Goal: Information Seeking & Learning: Learn about a topic

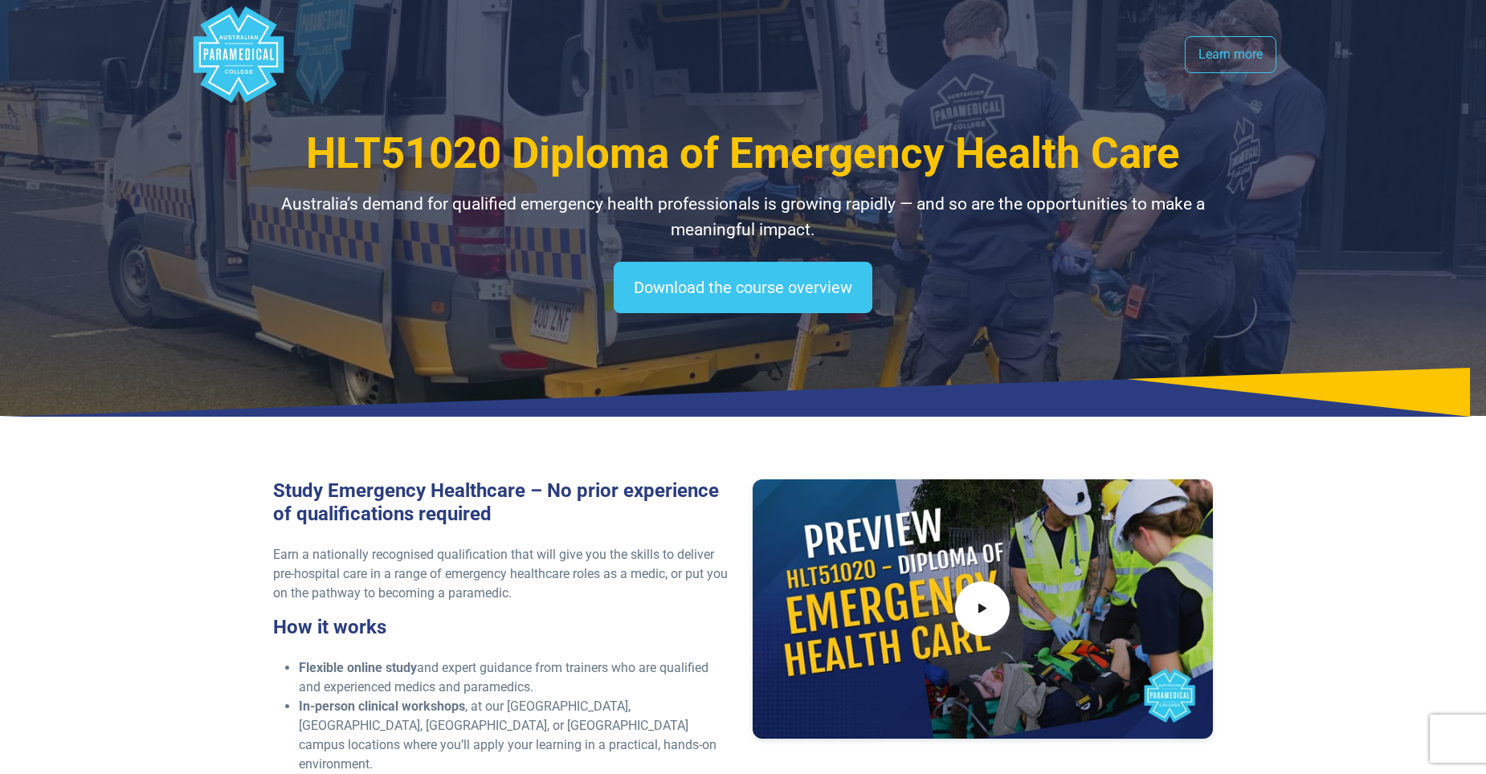
click at [1229, 54] on link "Learn more" at bounding box center [1231, 54] width 92 height 37
click at [240, 47] on polygon "Australian Paramedical College" at bounding box center [239, 54] width 90 height 96
click at [242, 56] on polygon "Australian Paramedical College" at bounding box center [239, 54] width 90 height 96
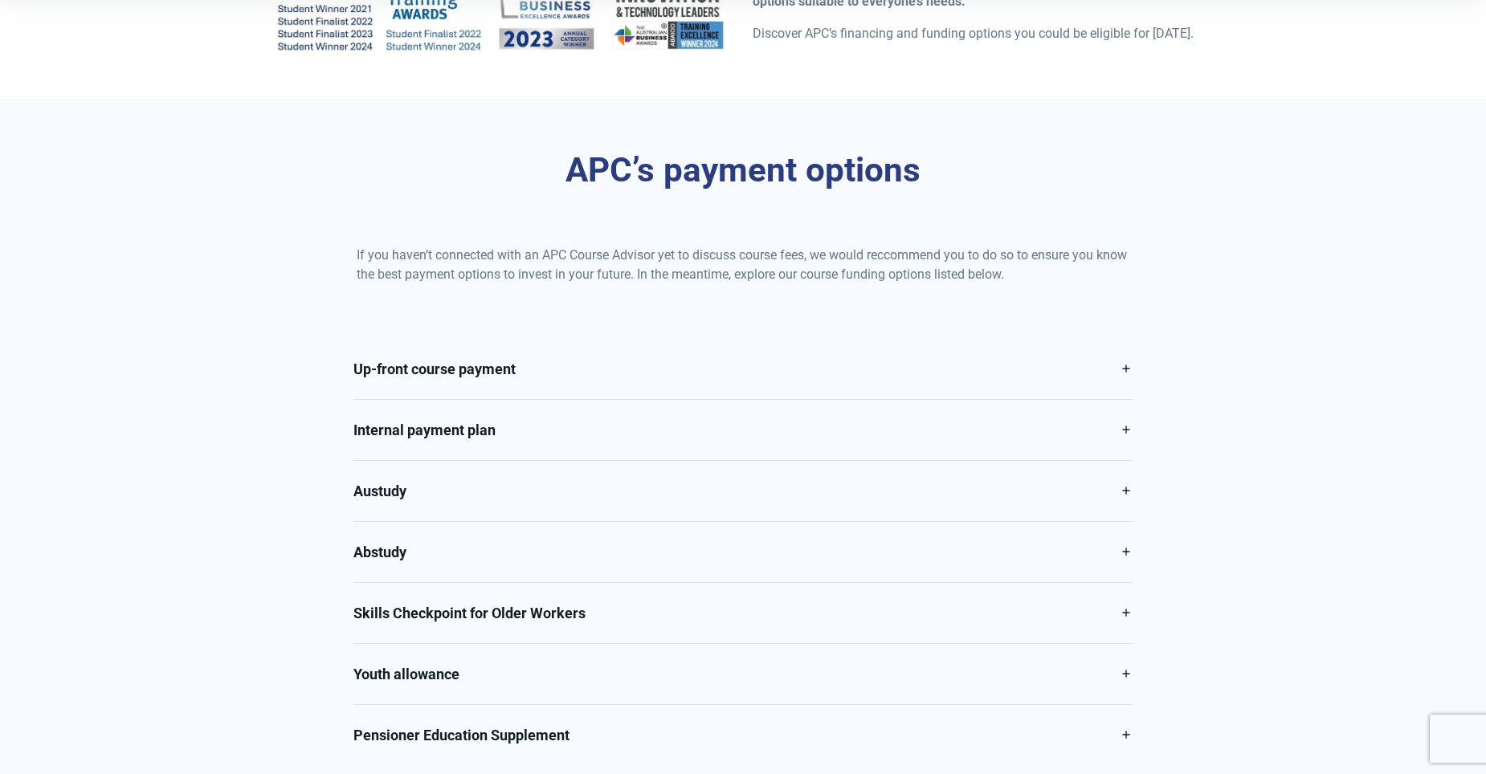
scroll to position [643, 0]
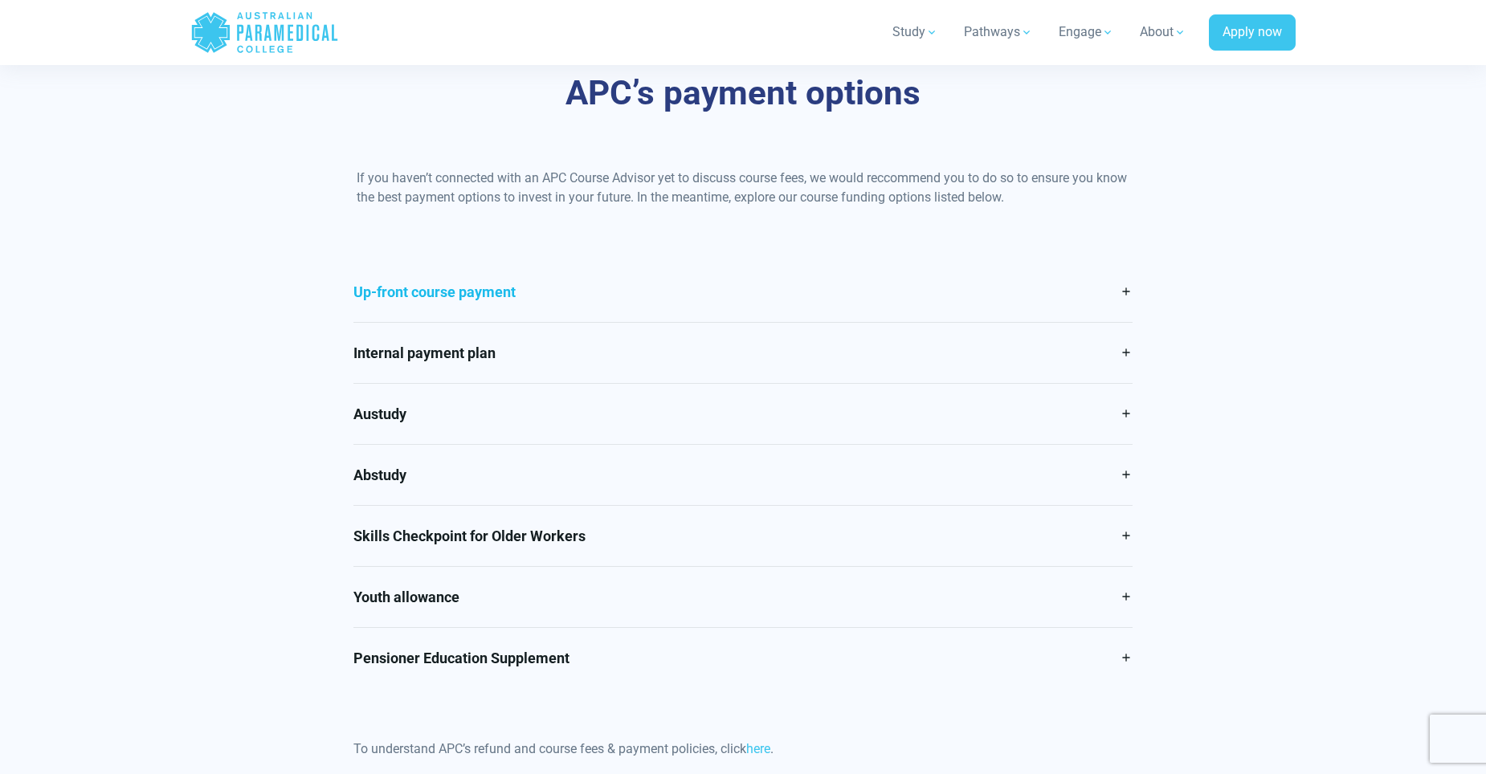
click at [1115, 293] on link "Up-front course payment" at bounding box center [743, 292] width 780 height 60
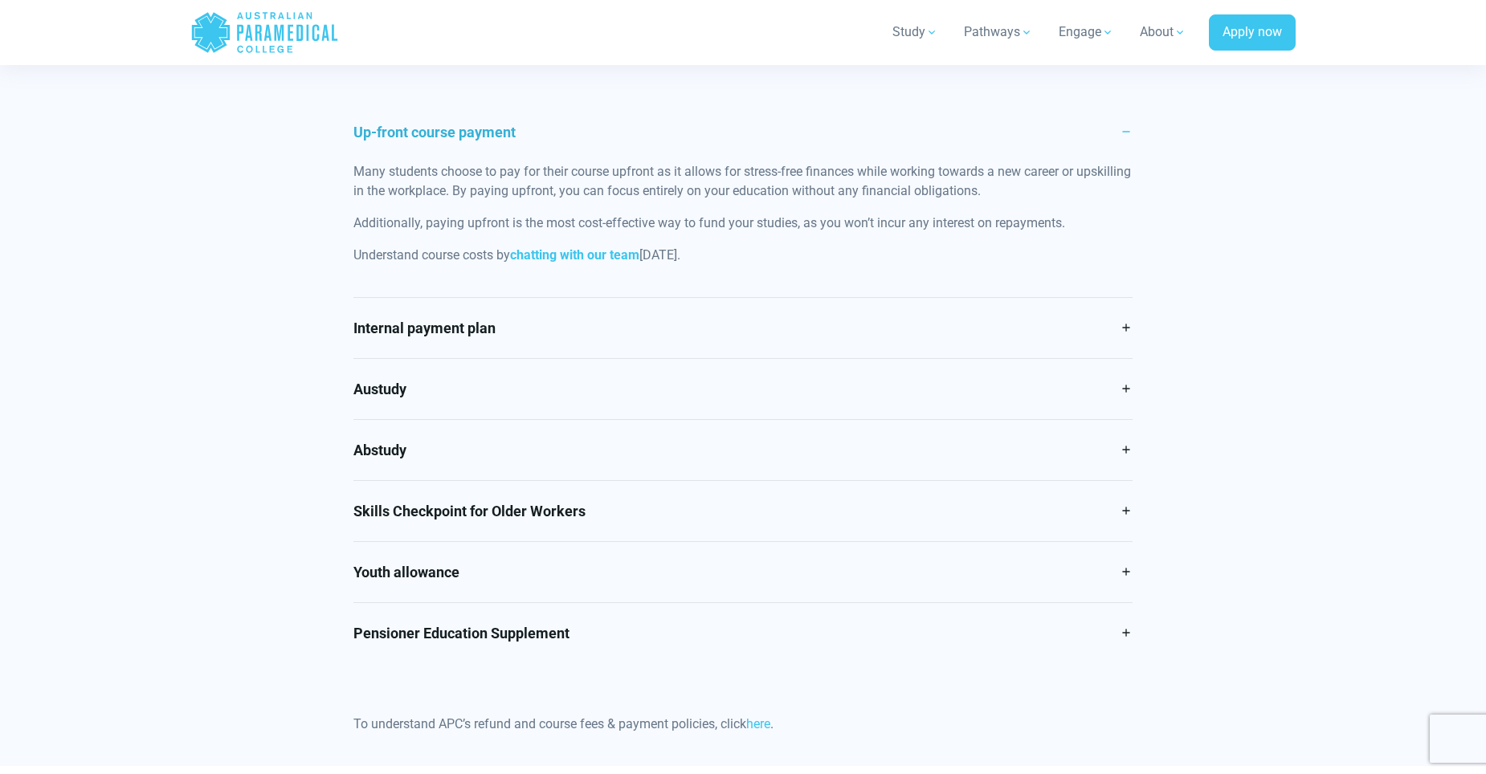
scroll to position [803, 0]
click at [1123, 327] on link "Internal payment plan" at bounding box center [743, 327] width 780 height 60
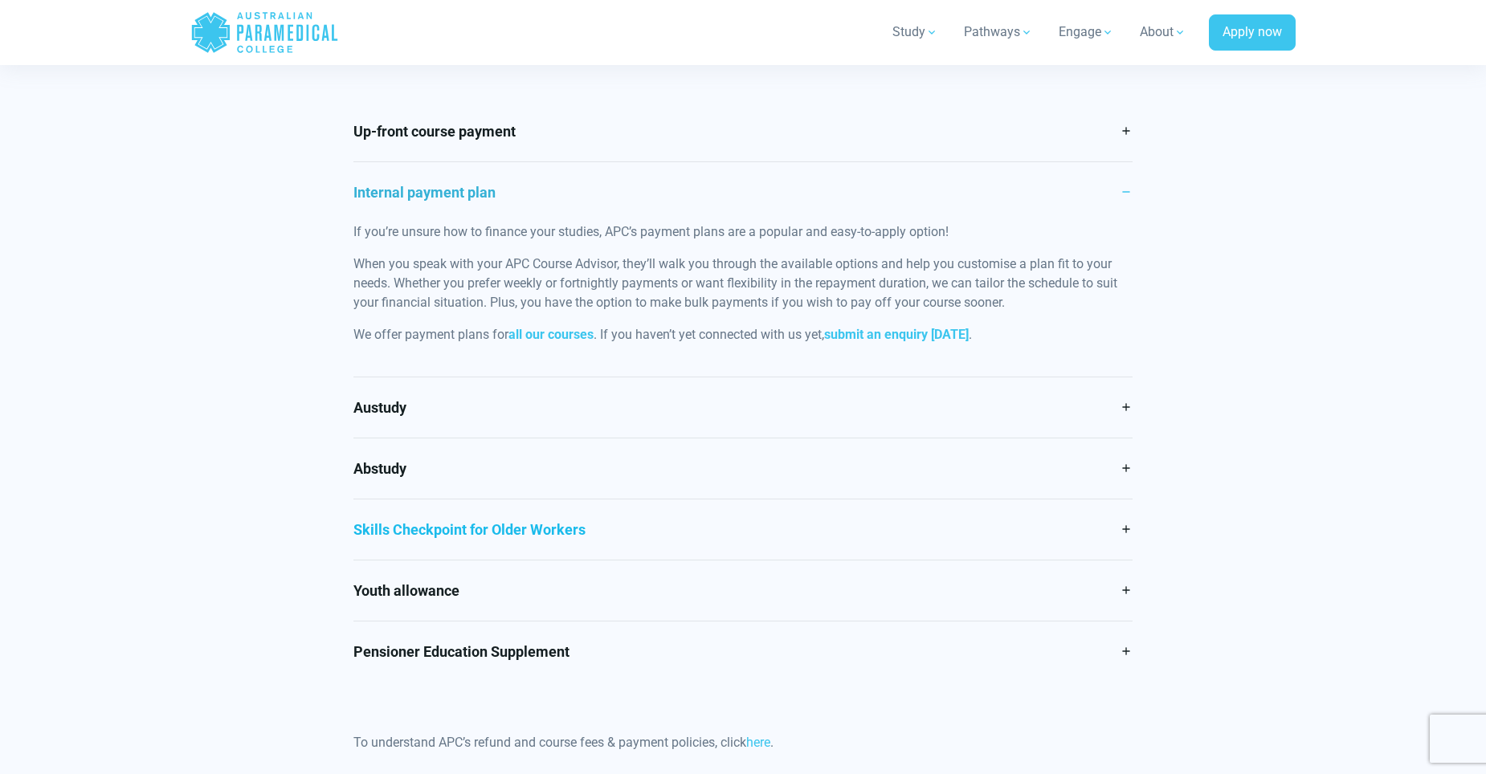
click at [1124, 529] on link "Skills Checkpoint for Older Workers" at bounding box center [743, 530] width 780 height 60
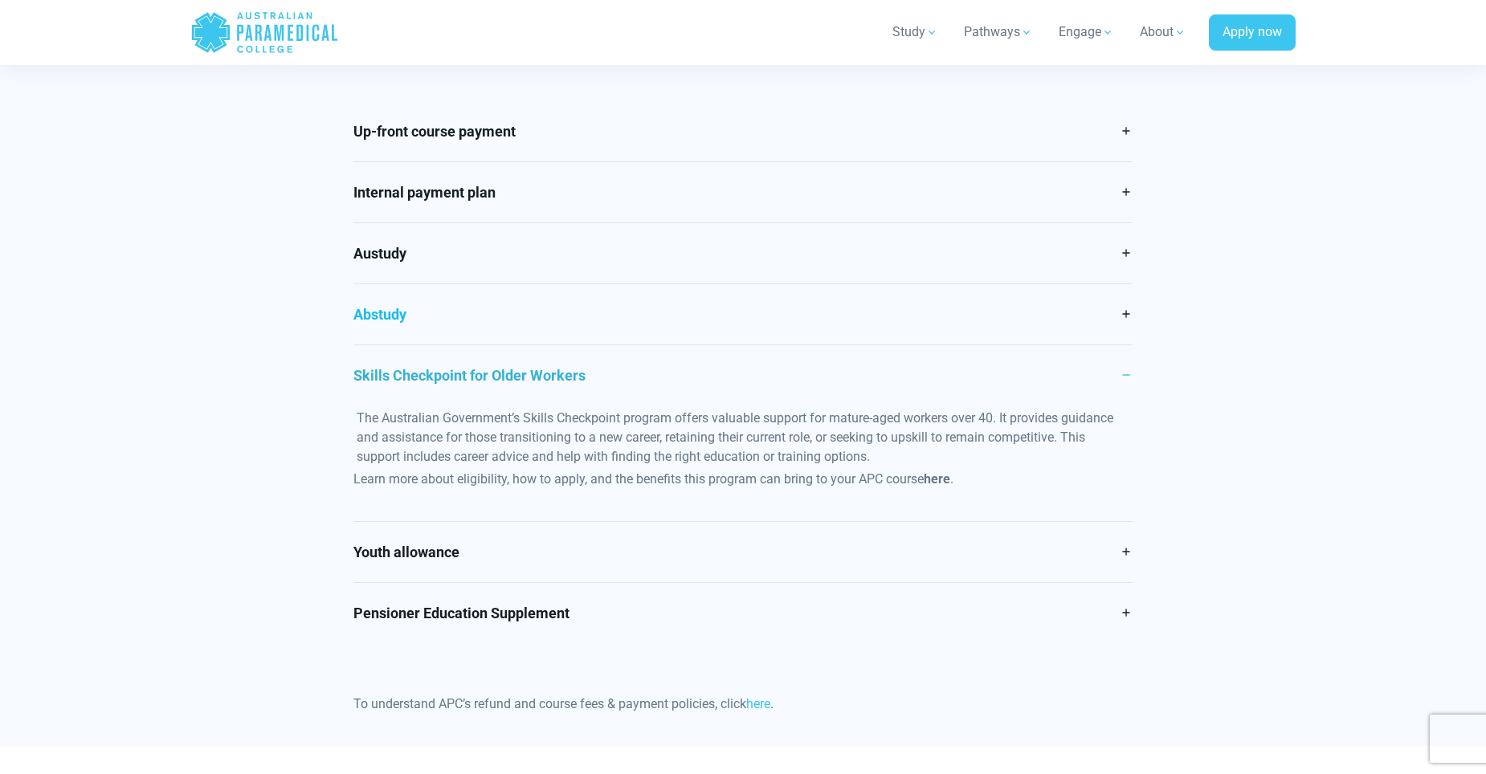
click at [1116, 312] on link "Abstudy" at bounding box center [743, 314] width 780 height 60
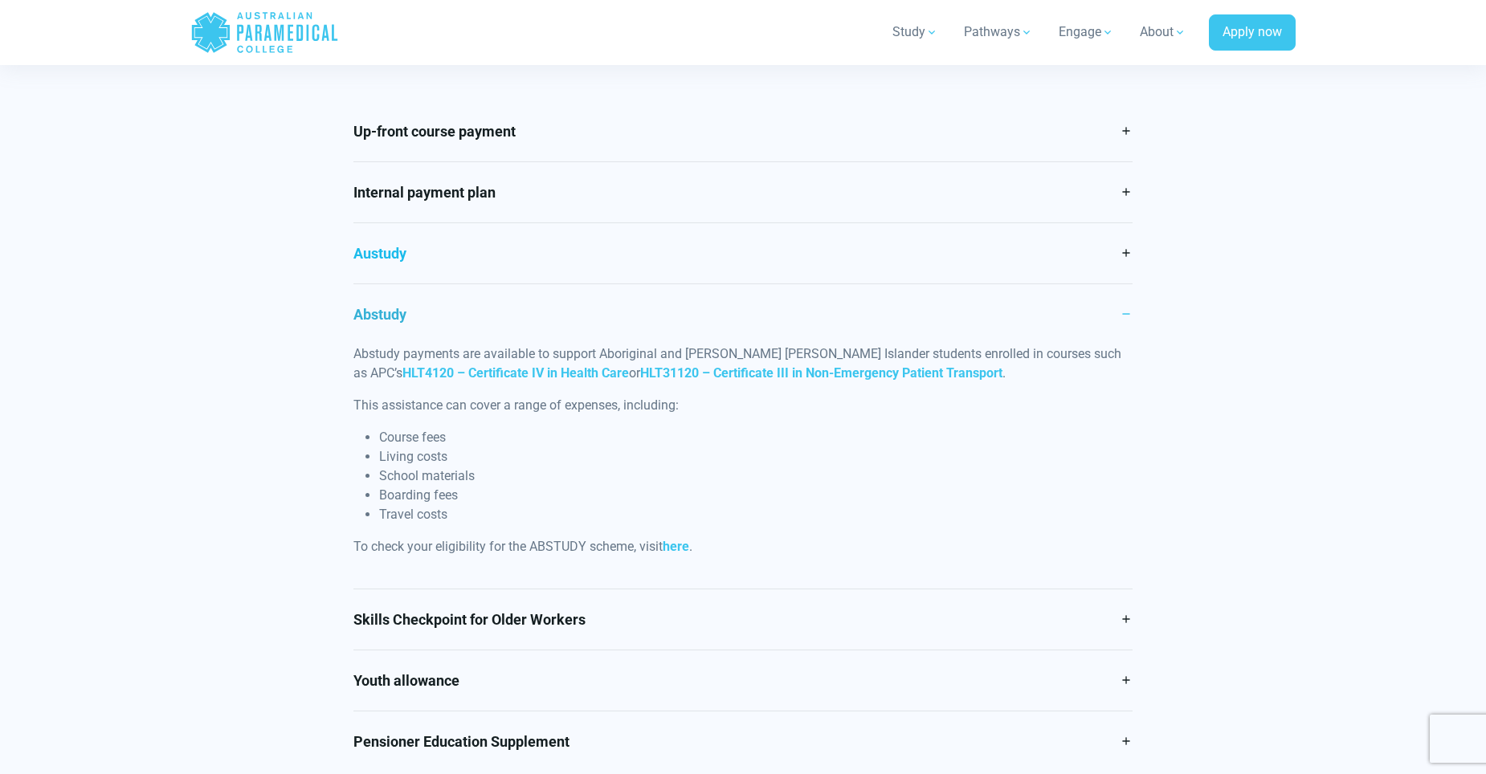
click at [1126, 251] on link "Austudy" at bounding box center [743, 253] width 780 height 60
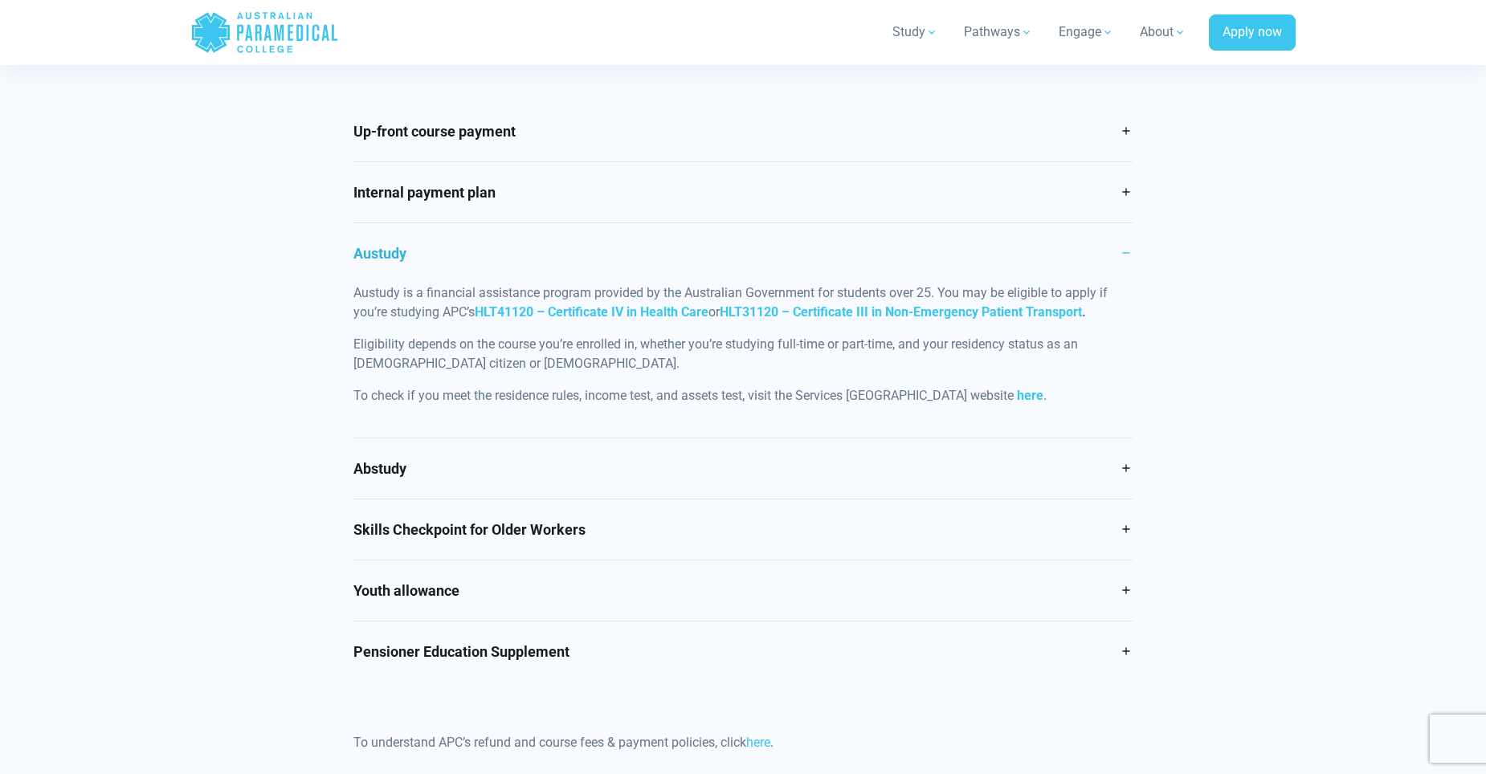
click at [1122, 248] on link "Austudy" at bounding box center [743, 253] width 780 height 60
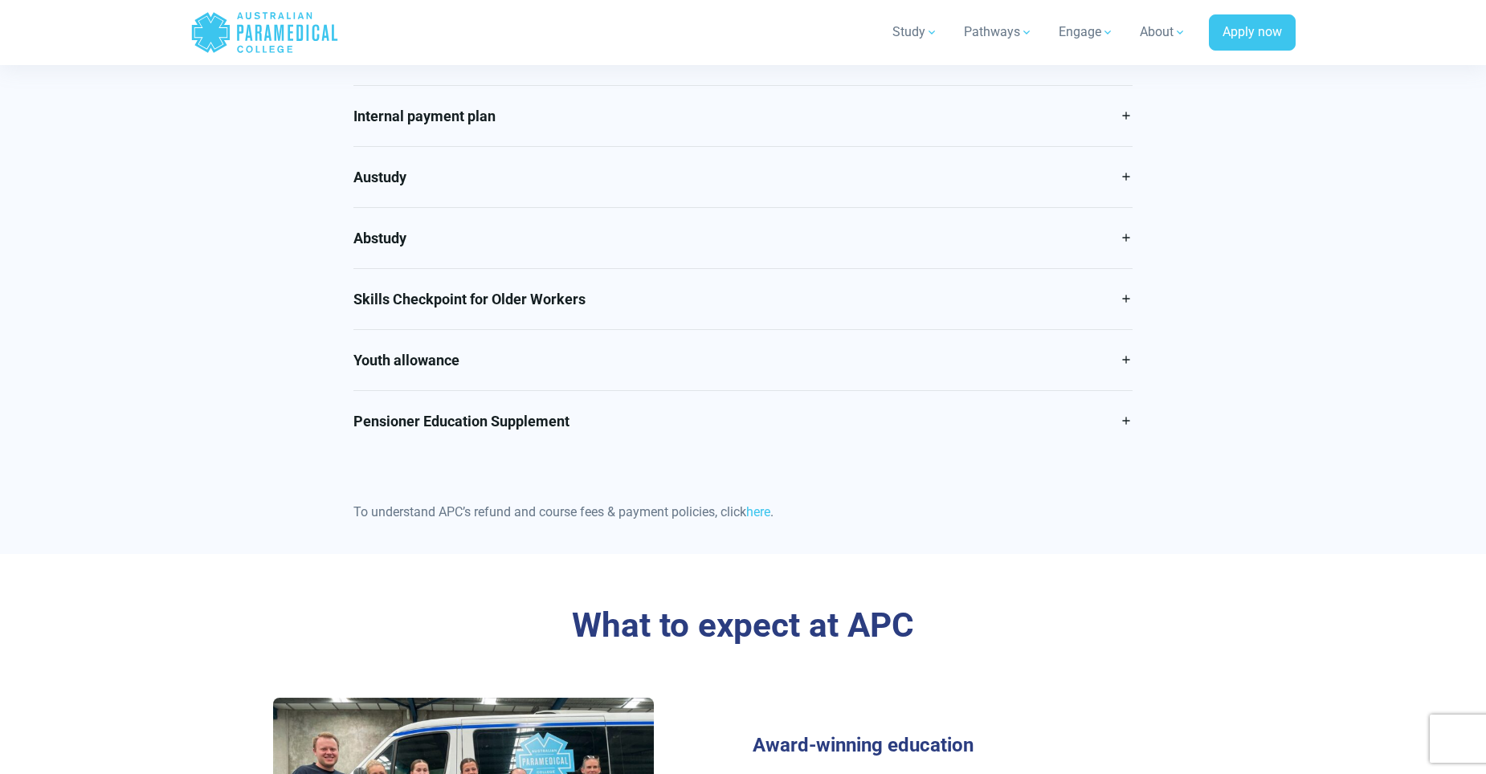
scroll to position [964, 0]
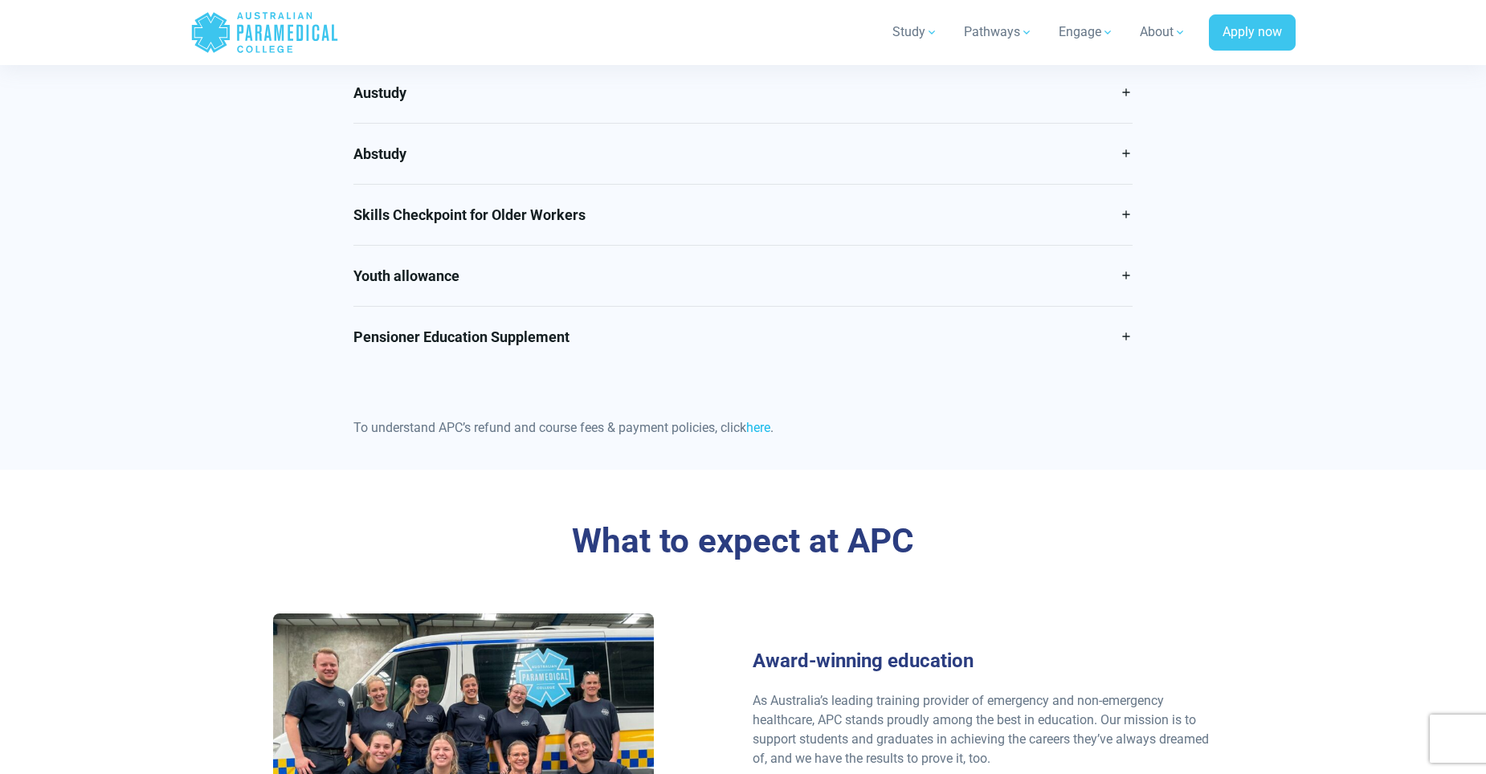
click at [768, 430] on link "here" at bounding box center [758, 427] width 24 height 15
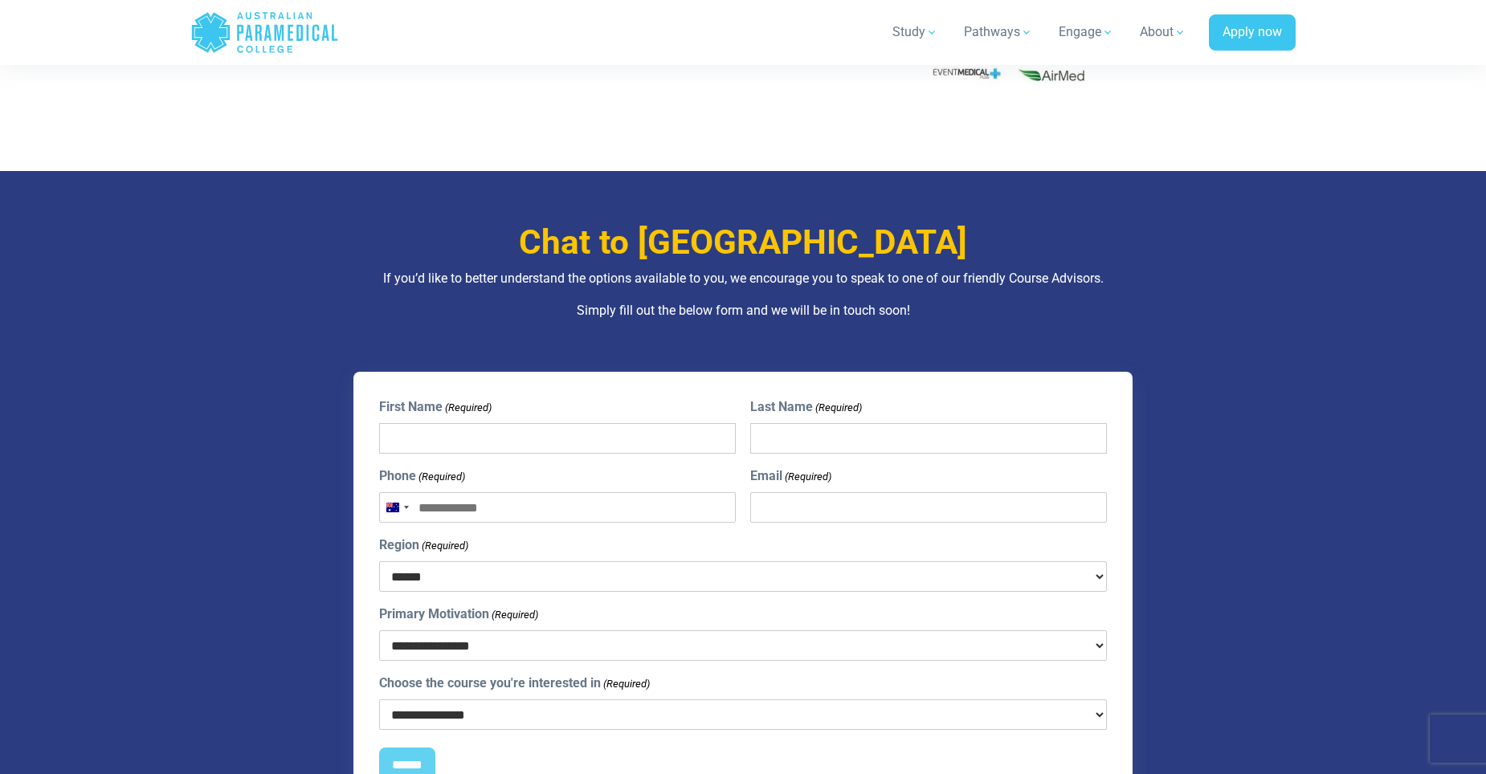
scroll to position [2089, 0]
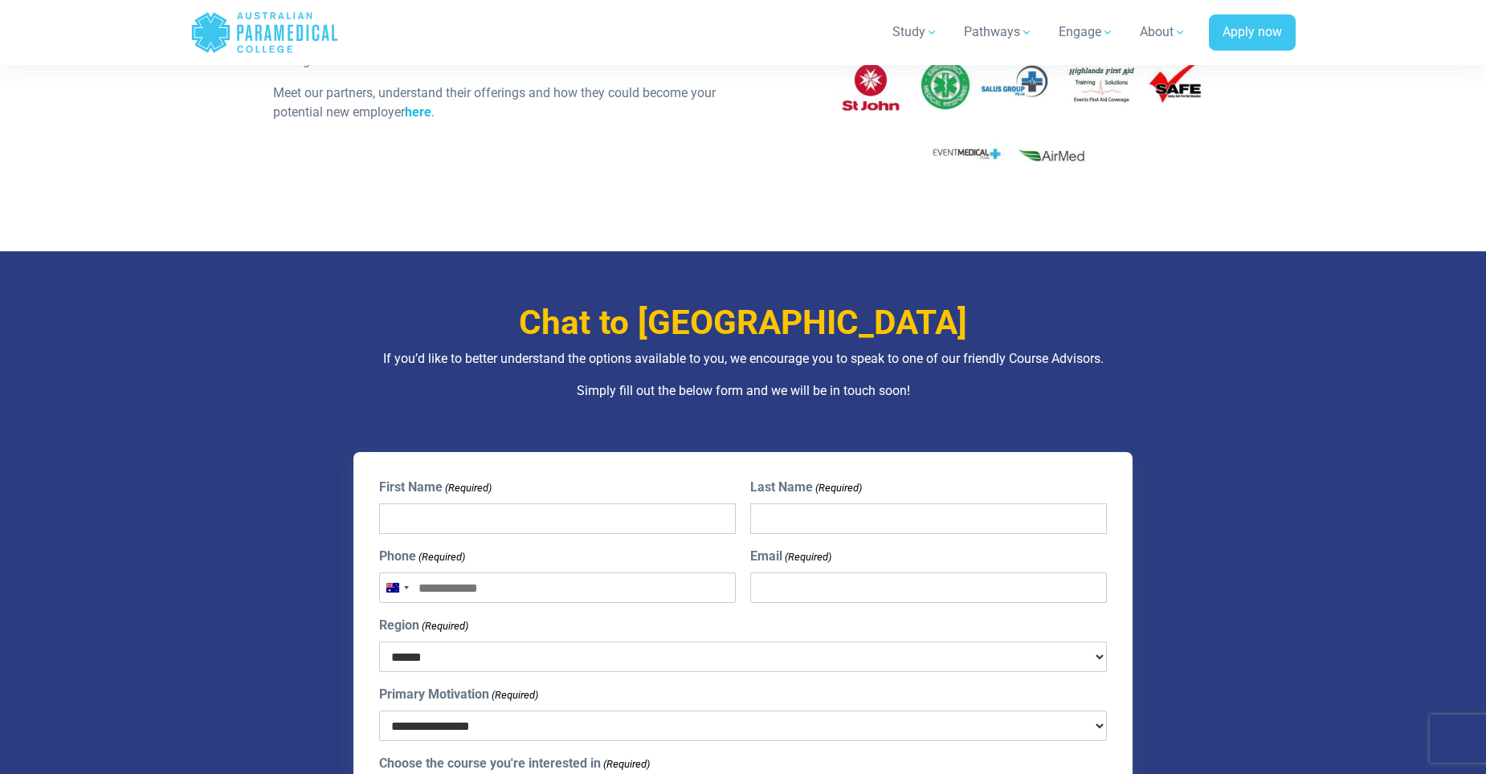
click at [430, 112] on link "here" at bounding box center [418, 111] width 27 height 15
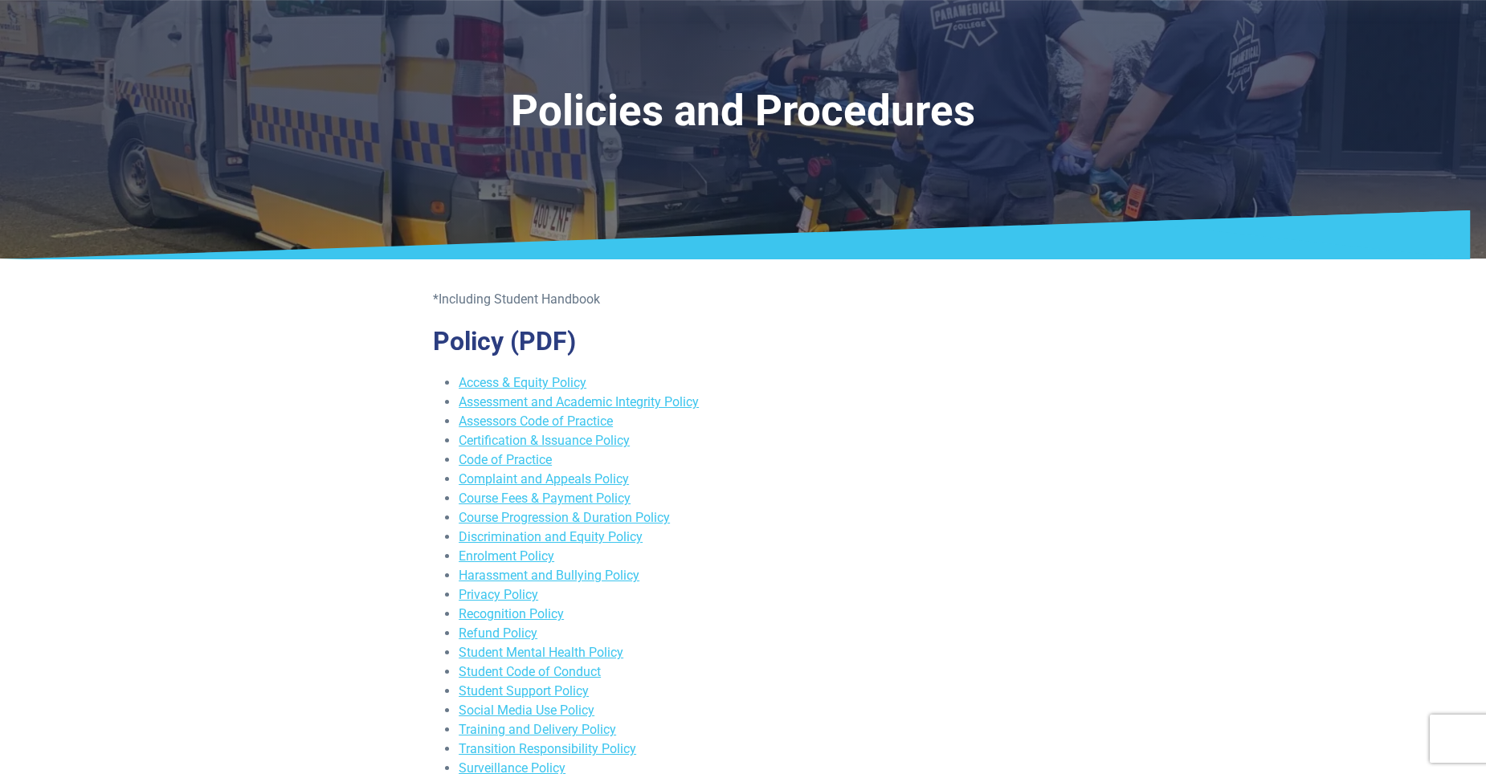
scroll to position [161, 0]
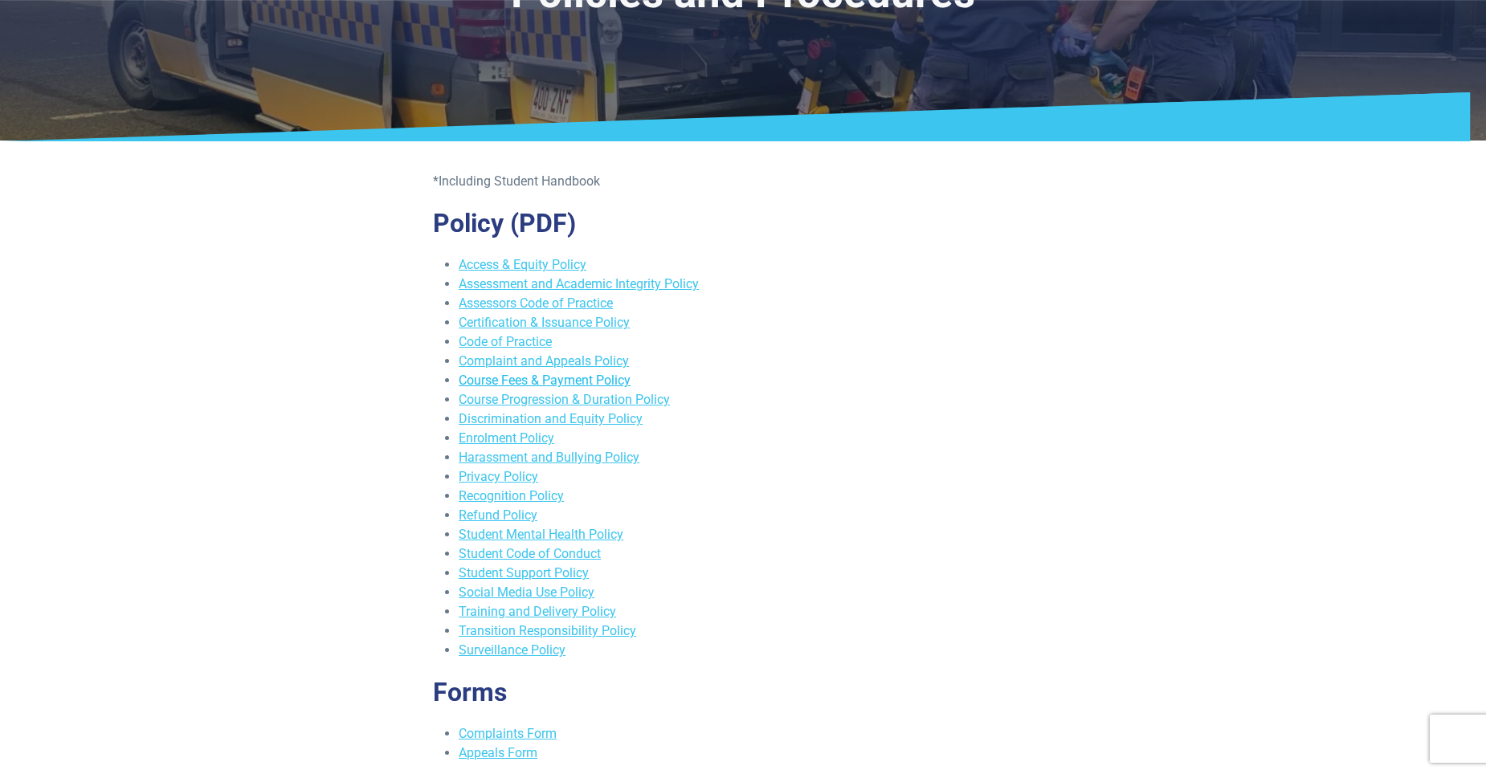
click at [607, 378] on link "Course Fees & Payment Policy" at bounding box center [545, 380] width 172 height 15
click at [594, 534] on link "Student Mental Health Policy" at bounding box center [541, 534] width 165 height 15
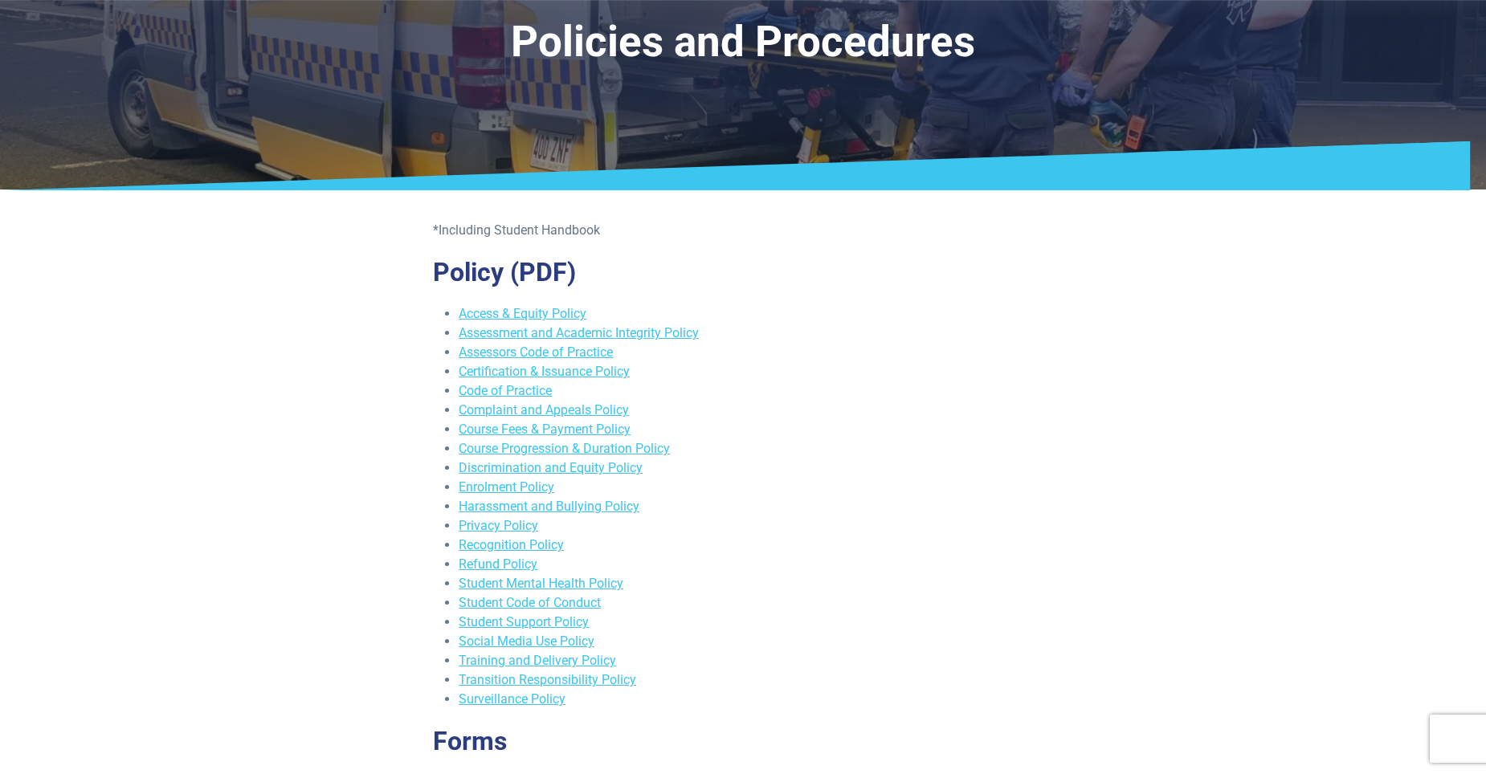
scroll to position [80, 0]
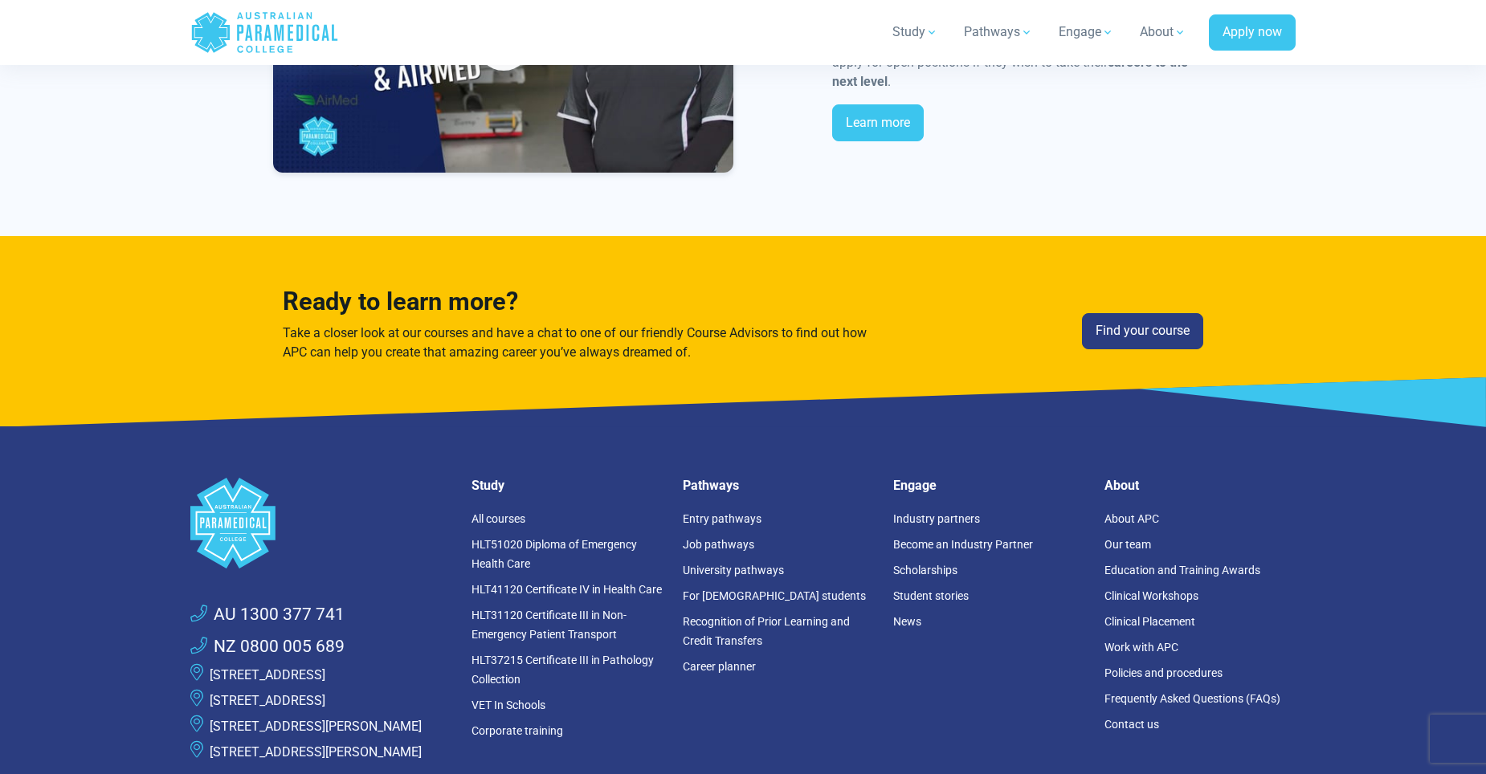
scroll to position [7391, 0]
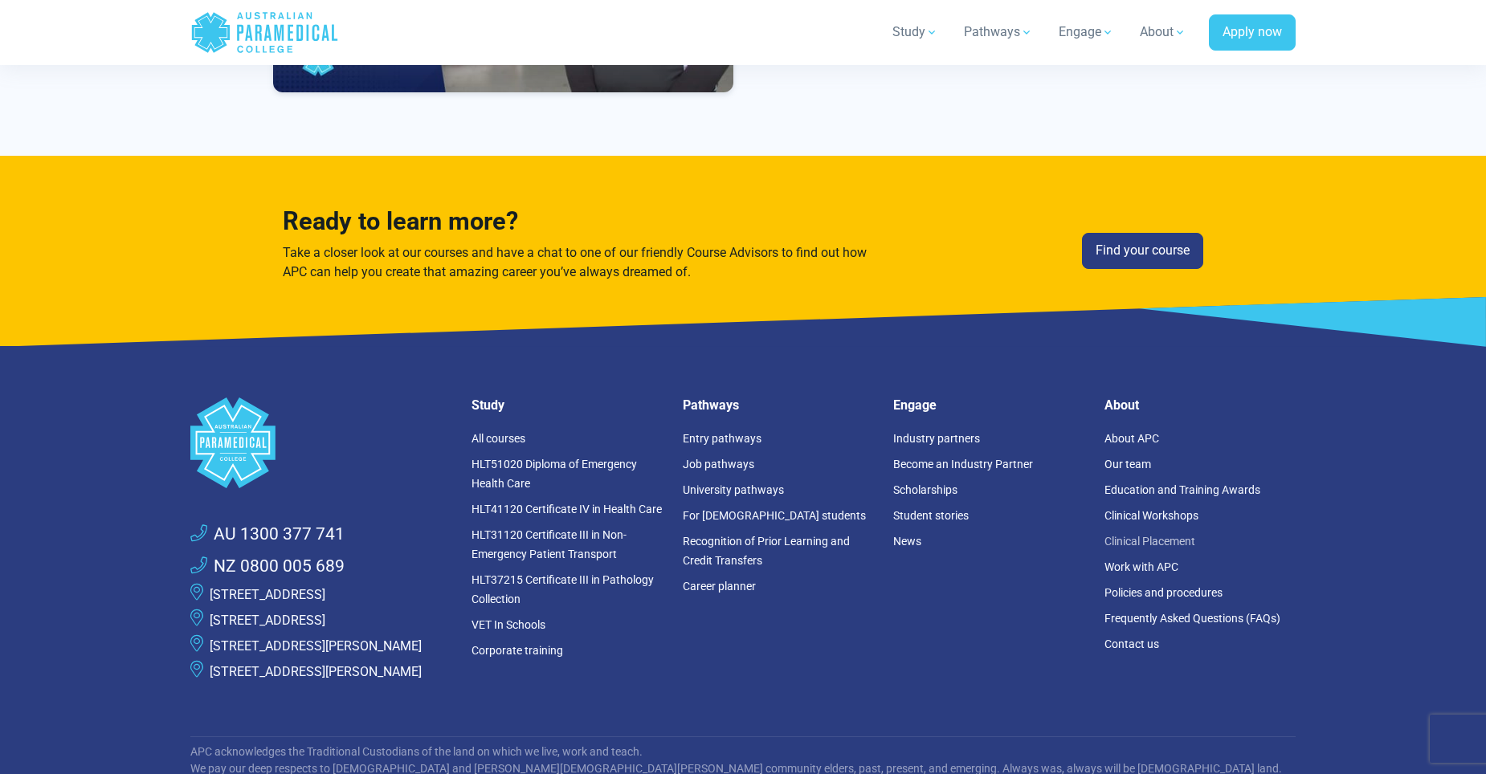
click at [1121, 535] on link "Clinical Placement" at bounding box center [1150, 541] width 91 height 13
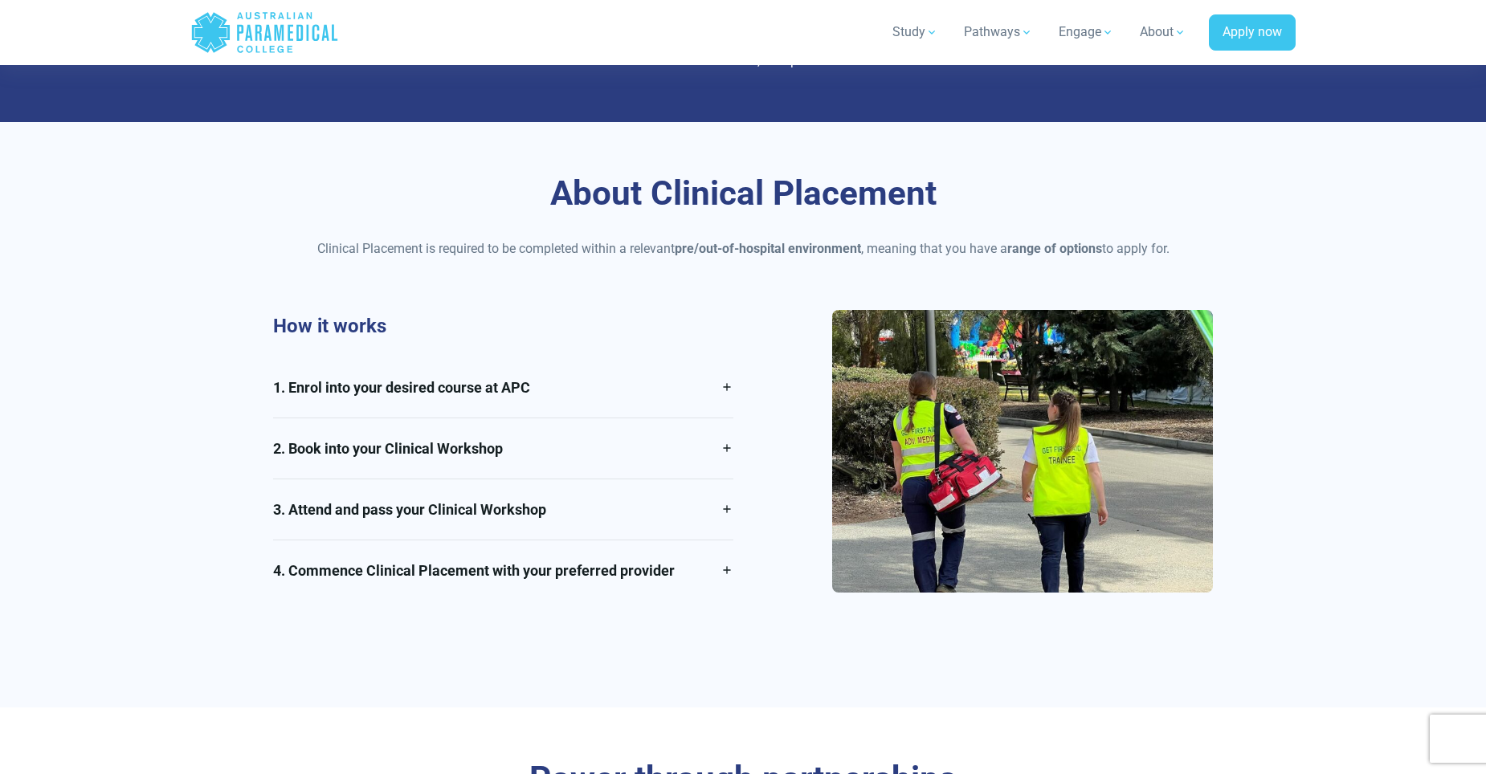
scroll to position [964, 0]
click at [727, 427] on link "2. Book into your Clinical Workshop" at bounding box center [503, 448] width 460 height 60
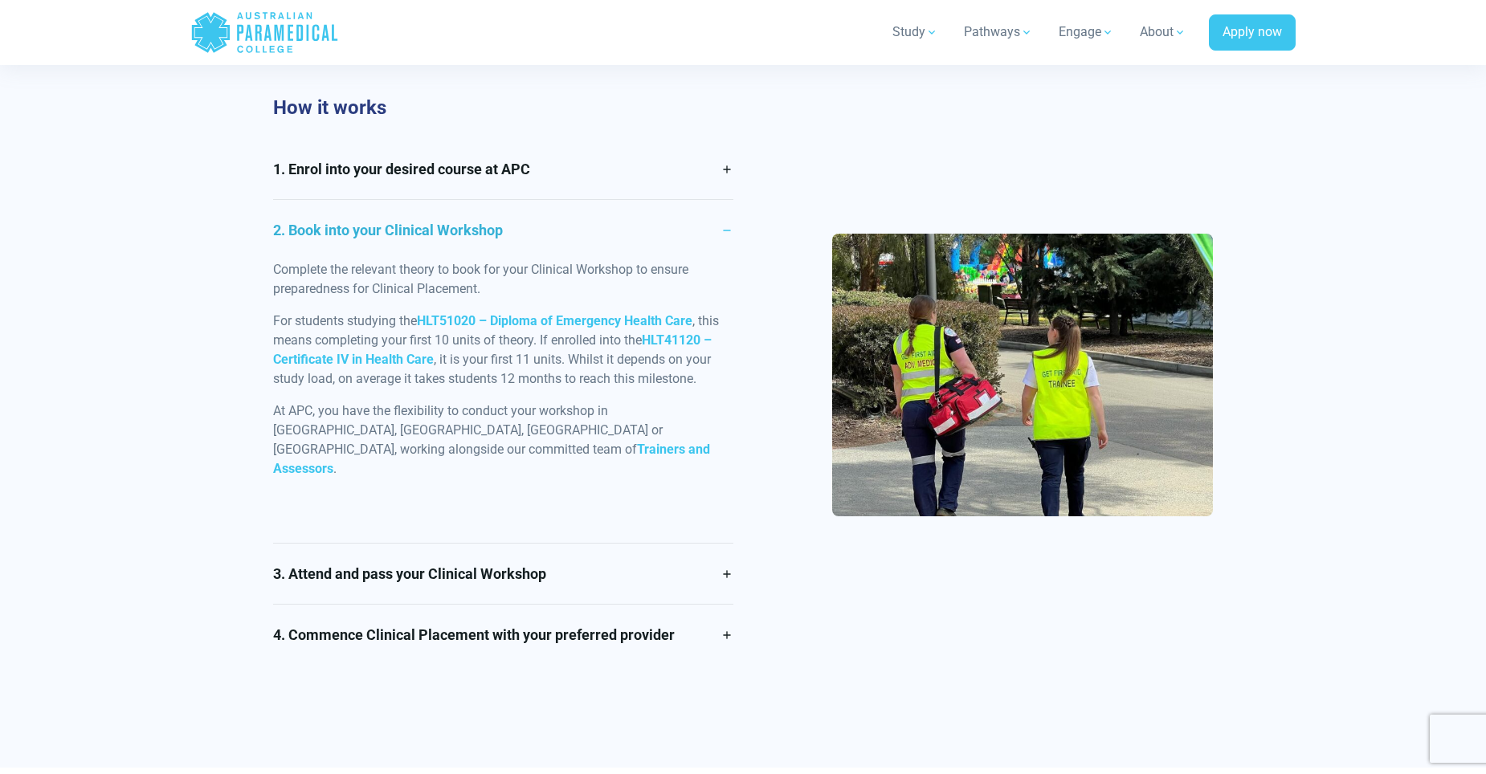
scroll to position [1205, 0]
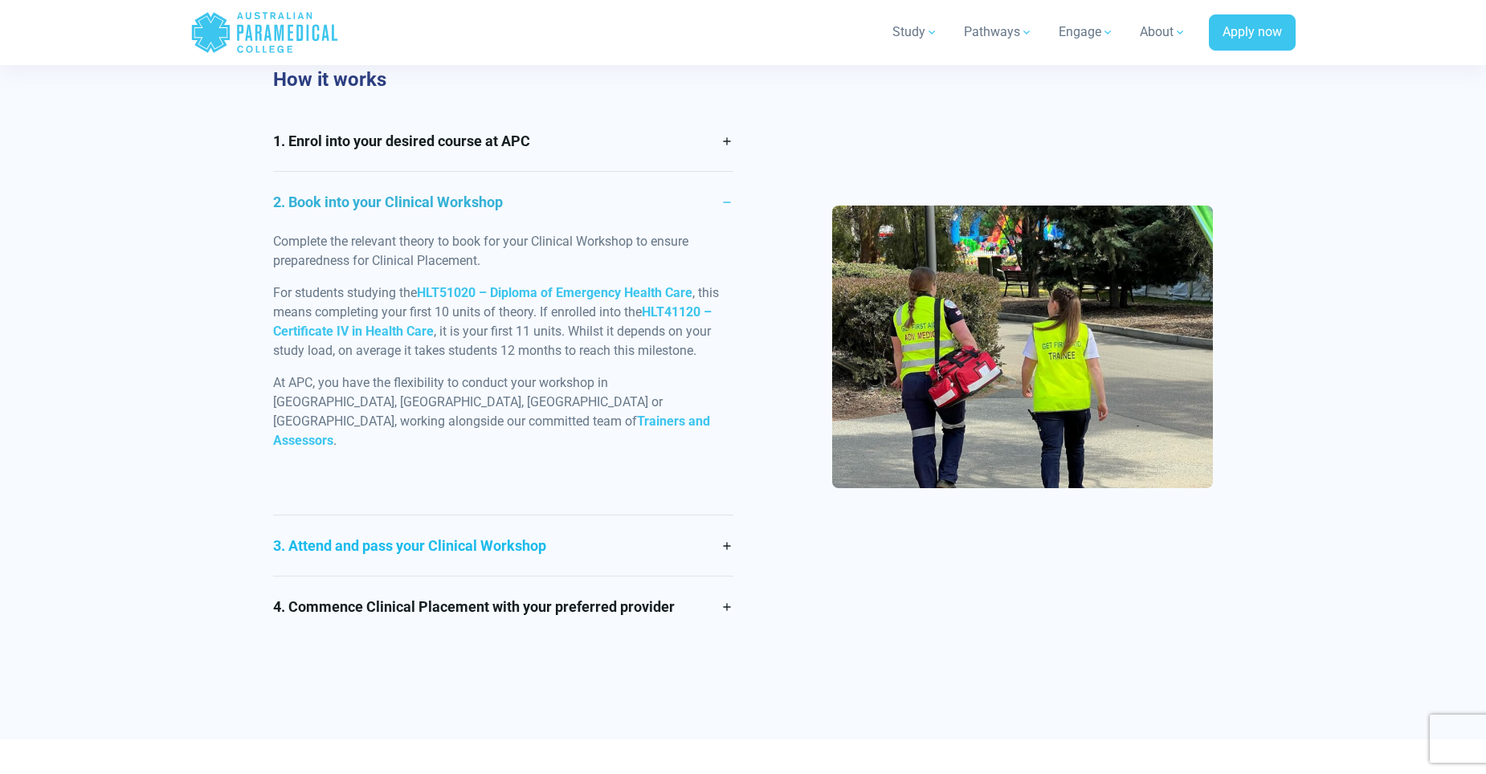
click at [721, 516] on link "3. Attend and pass your Clinical Workshop" at bounding box center [503, 546] width 460 height 60
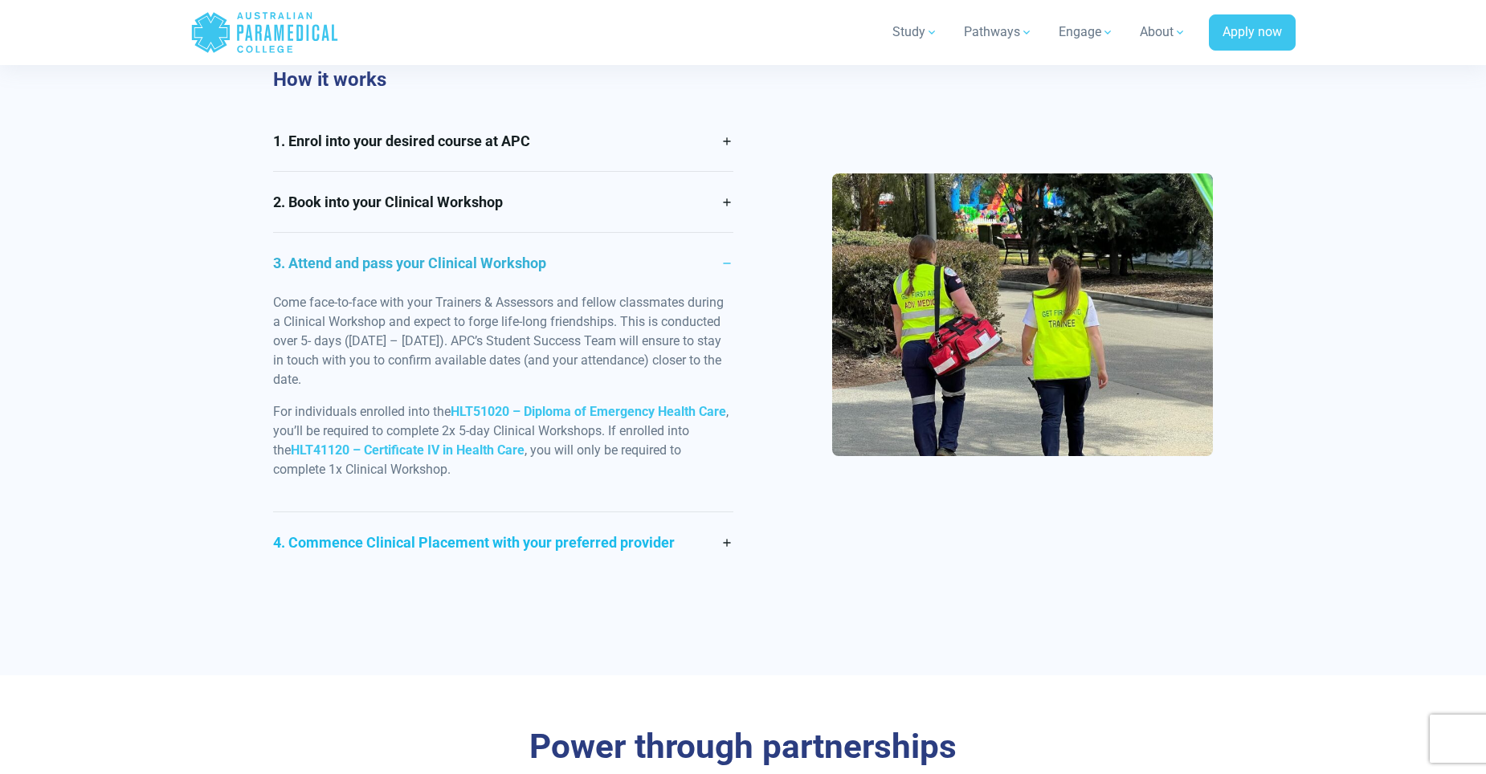
click at [716, 524] on link "4. Commence Clinical Placement with your preferred provider" at bounding box center [503, 543] width 460 height 60
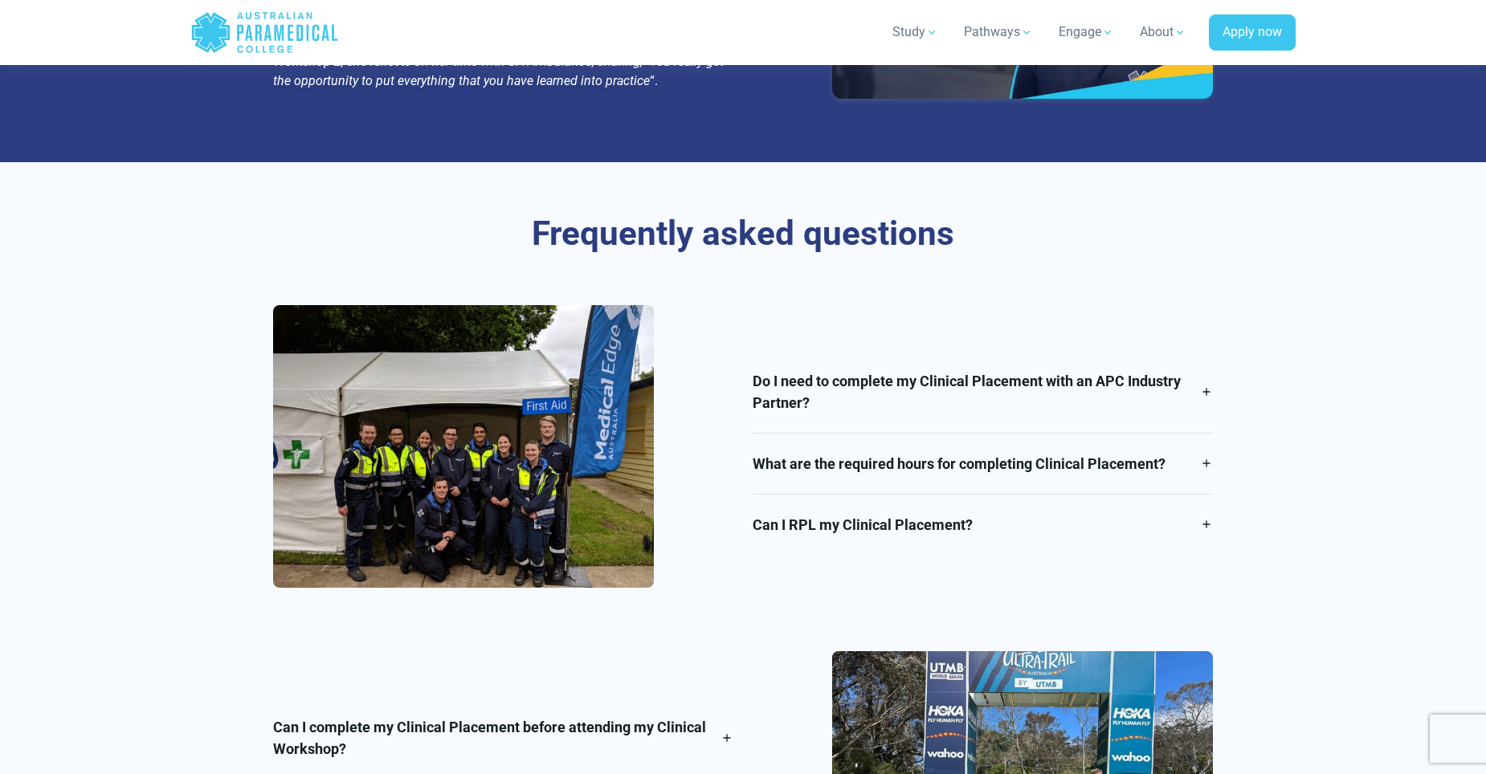
scroll to position [2812, 0]
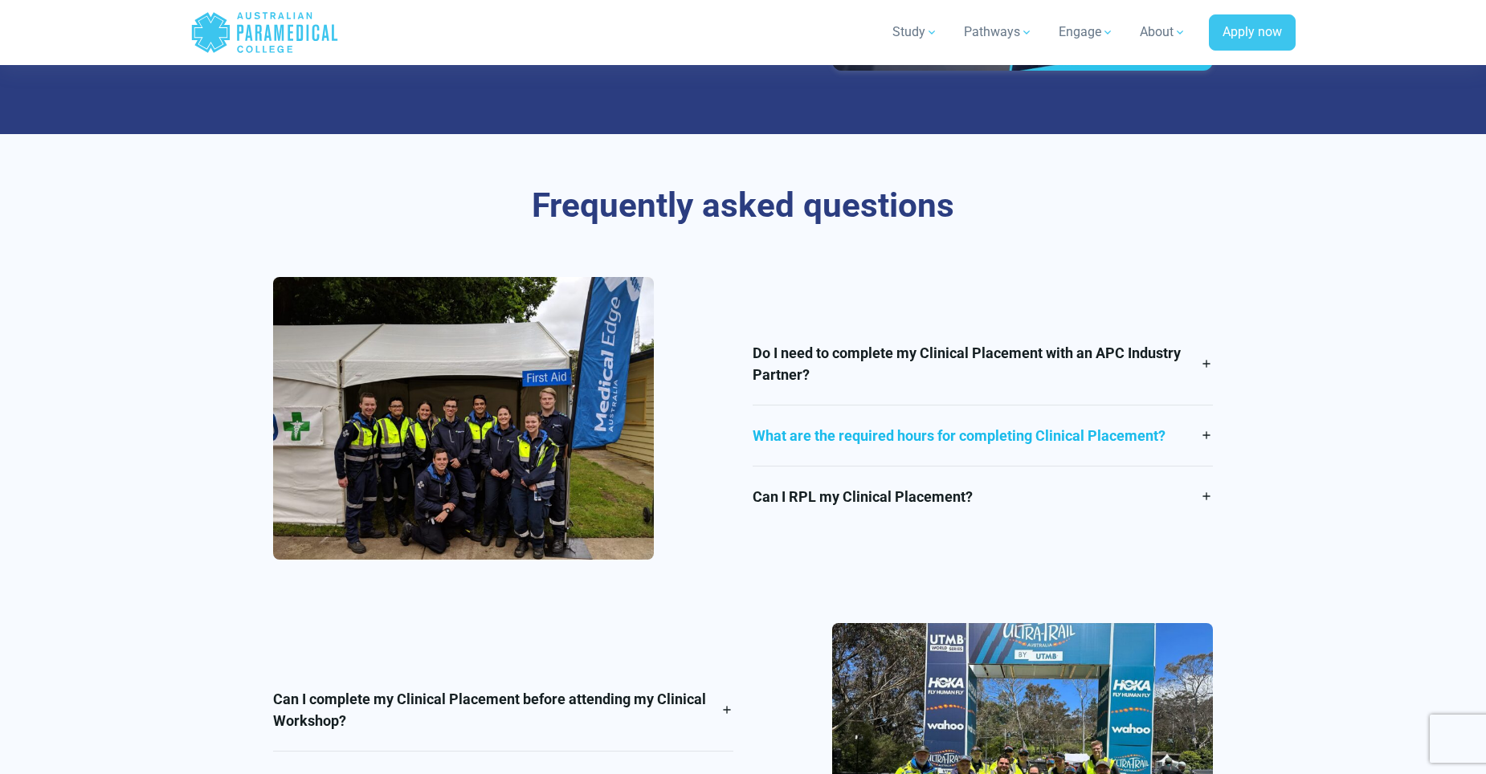
click at [1207, 406] on link "What are the required hours for completing Clinical Placement?" at bounding box center [983, 436] width 460 height 60
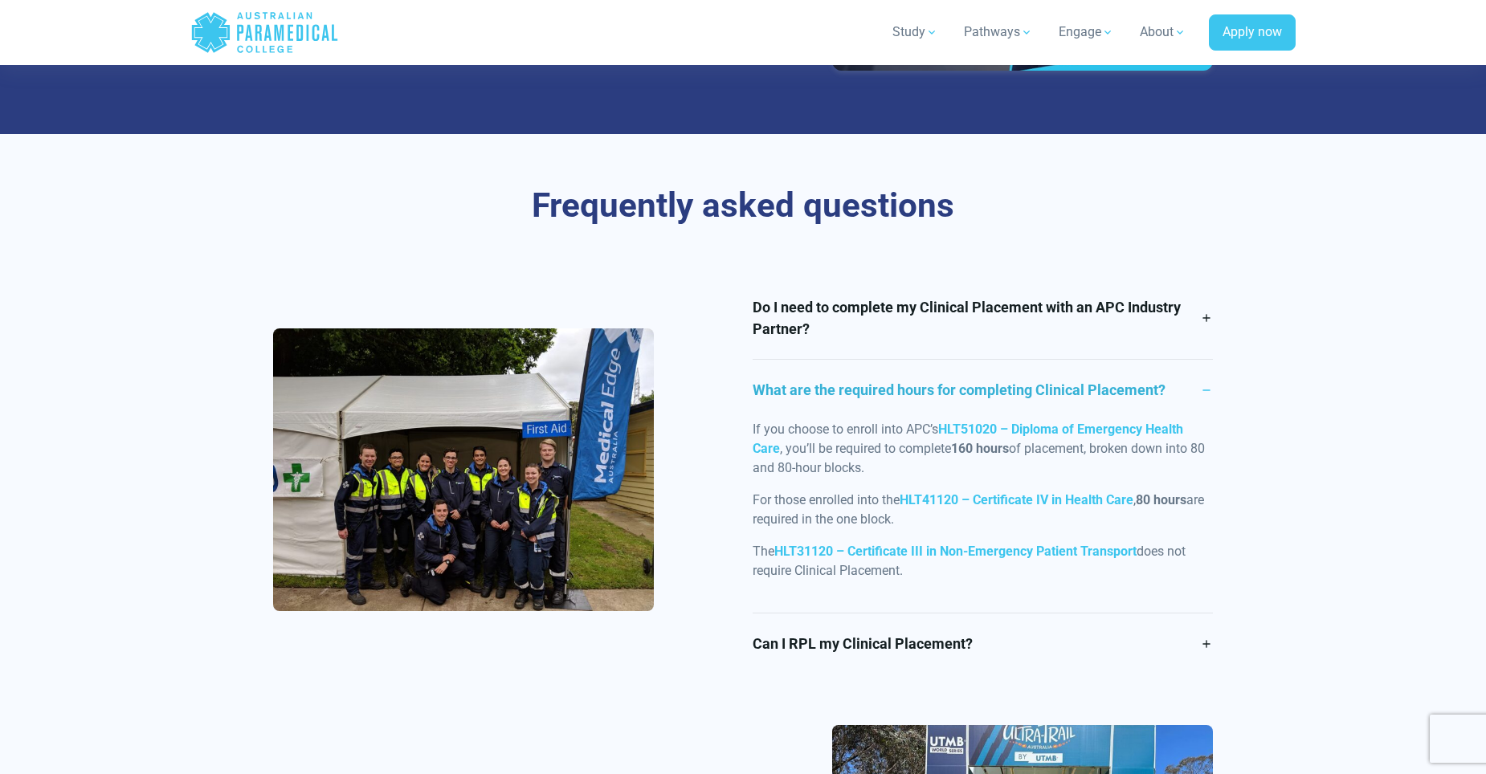
click at [1206, 360] on link "What are the required hours for completing Clinical Placement?" at bounding box center [983, 390] width 460 height 60
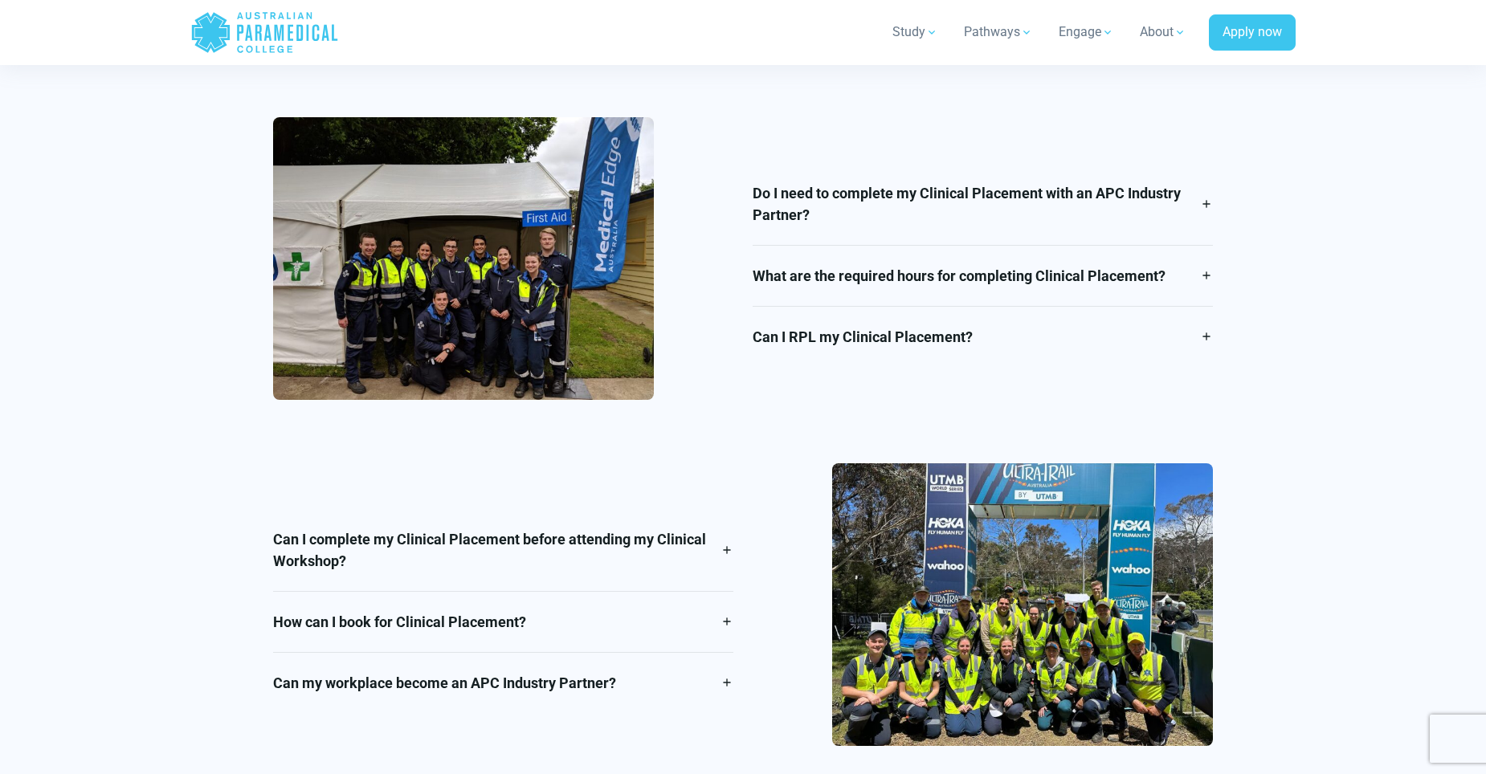
scroll to position [2972, 0]
click at [1196, 306] on link "Can I RPL my Clinical Placement?" at bounding box center [983, 336] width 460 height 60
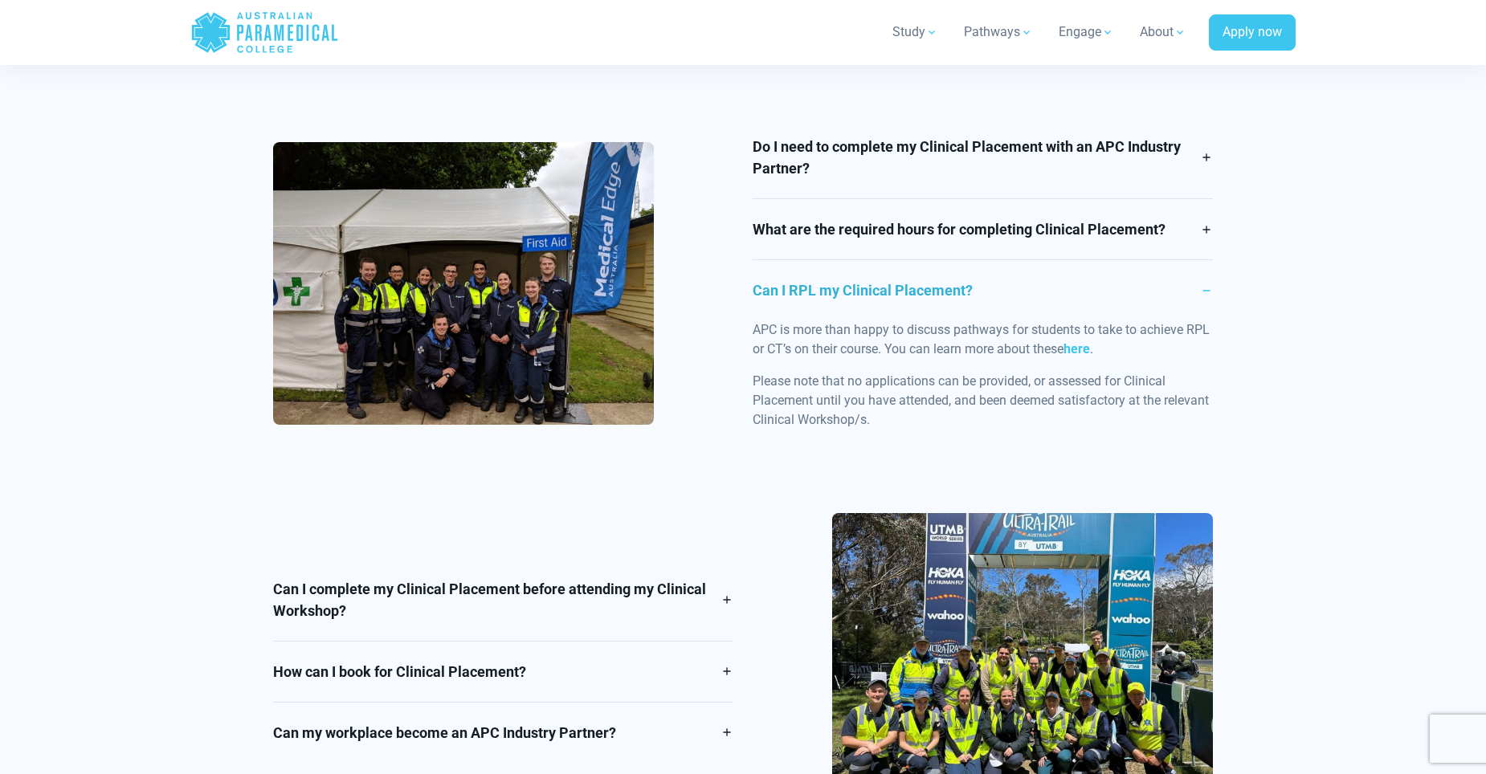
click at [1206, 260] on link "Can I RPL my Clinical Placement?" at bounding box center [983, 290] width 460 height 60
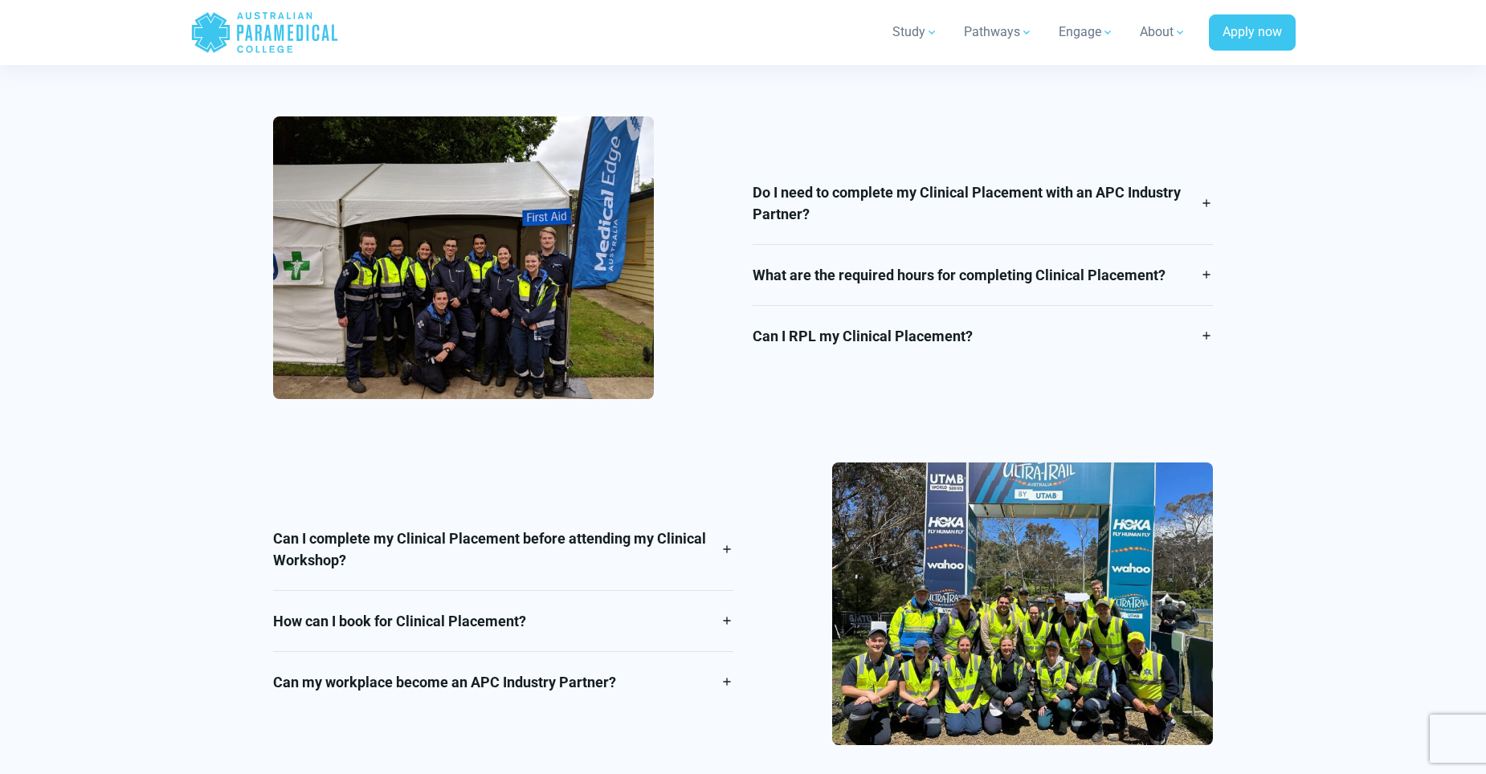
scroll to position [3053, 0]
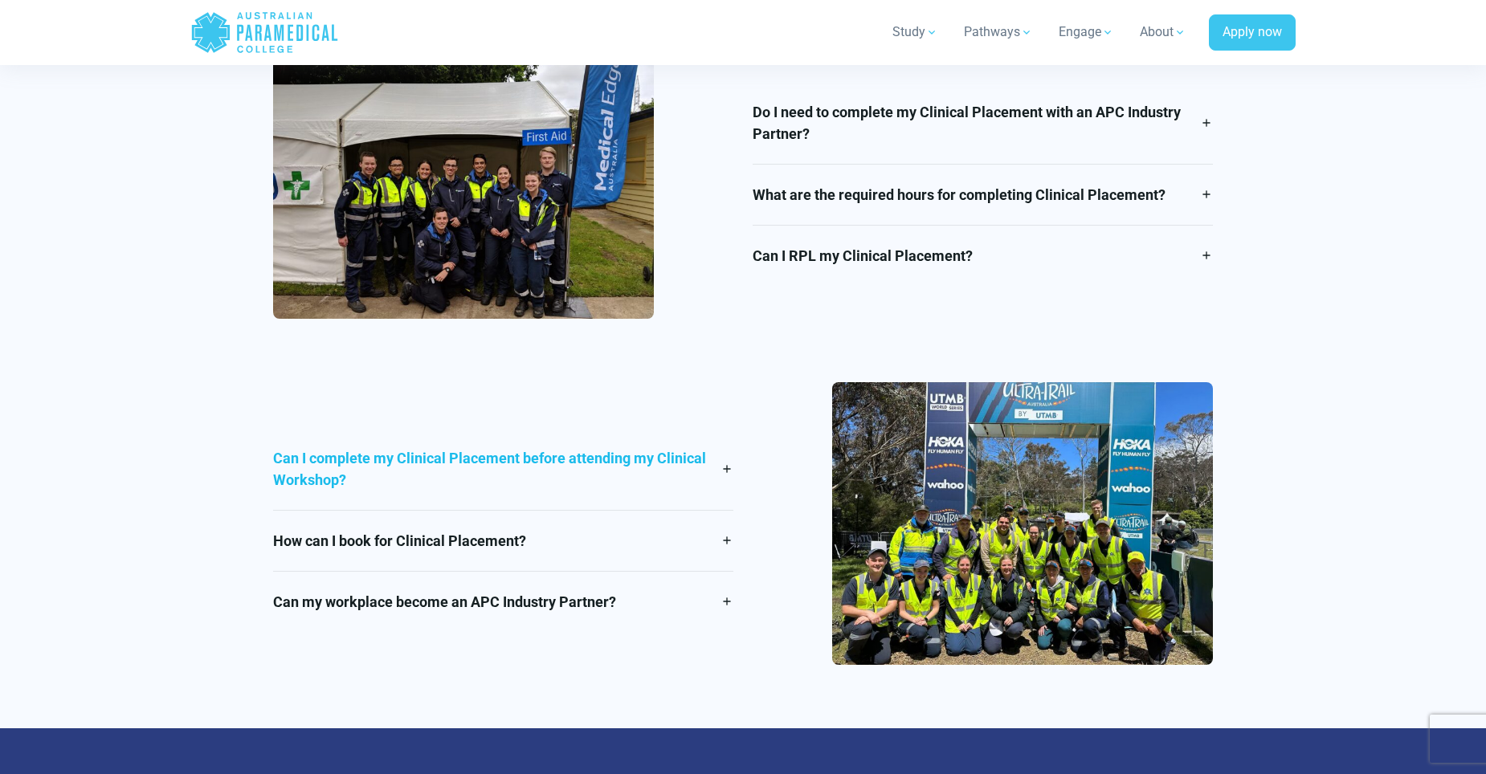
click at [729, 439] on link "Can I complete my Clinical Placement before attending my Clinical Workshop?" at bounding box center [503, 469] width 460 height 82
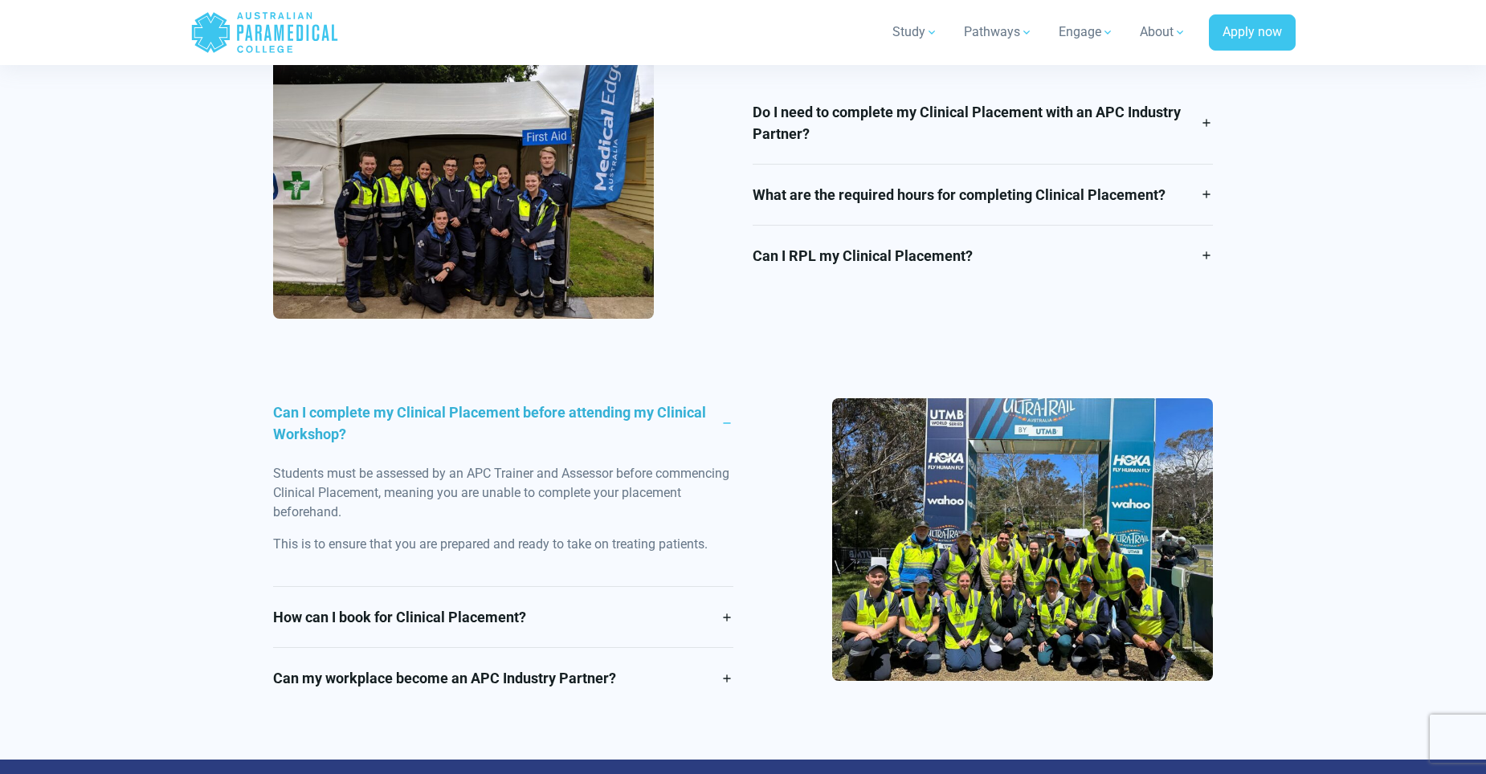
click at [725, 386] on link "Can I complete my Clinical Placement before attending my Clinical Workshop?" at bounding box center [503, 423] width 460 height 82
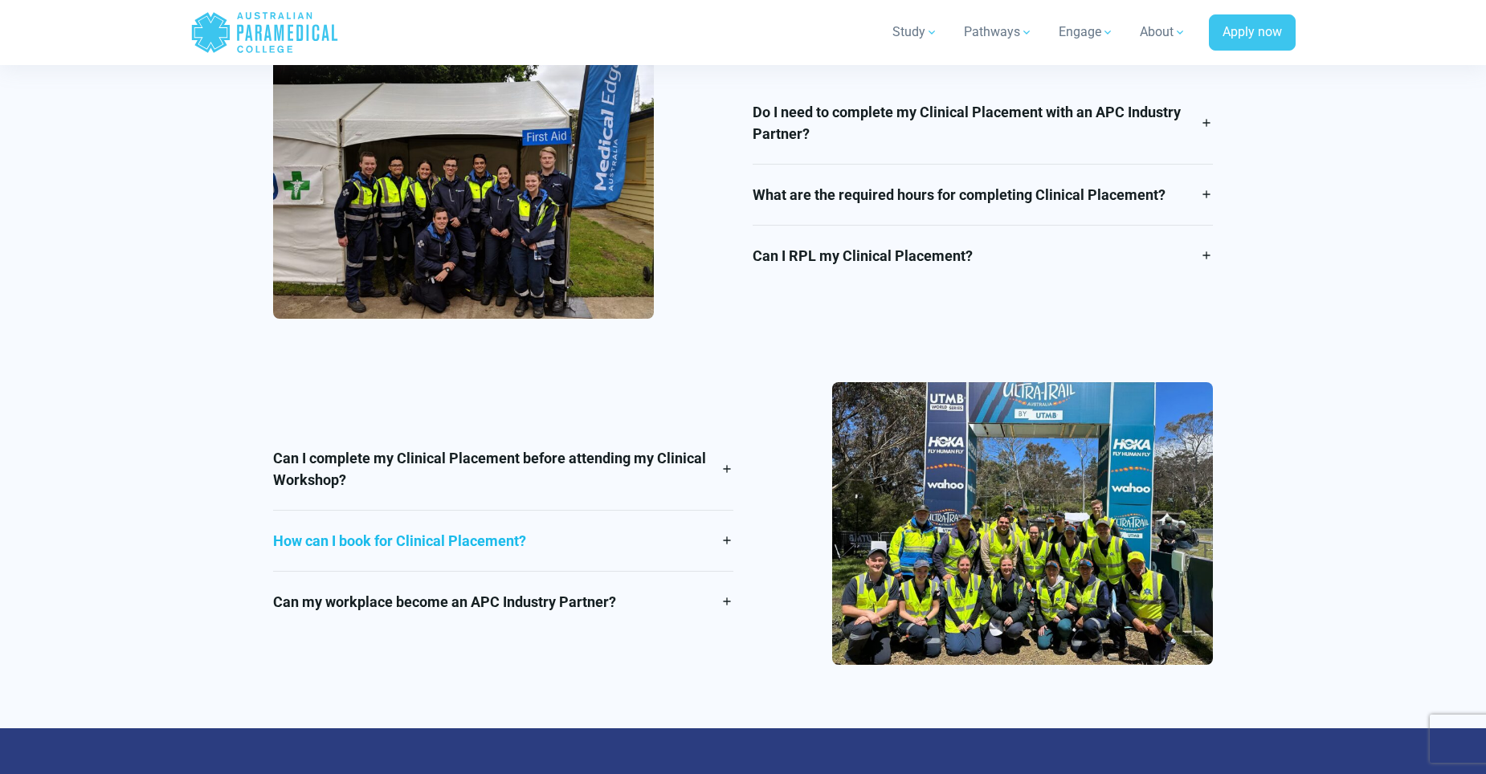
click at [722, 511] on link "How can I book for Clinical Placement?" at bounding box center [503, 541] width 460 height 60
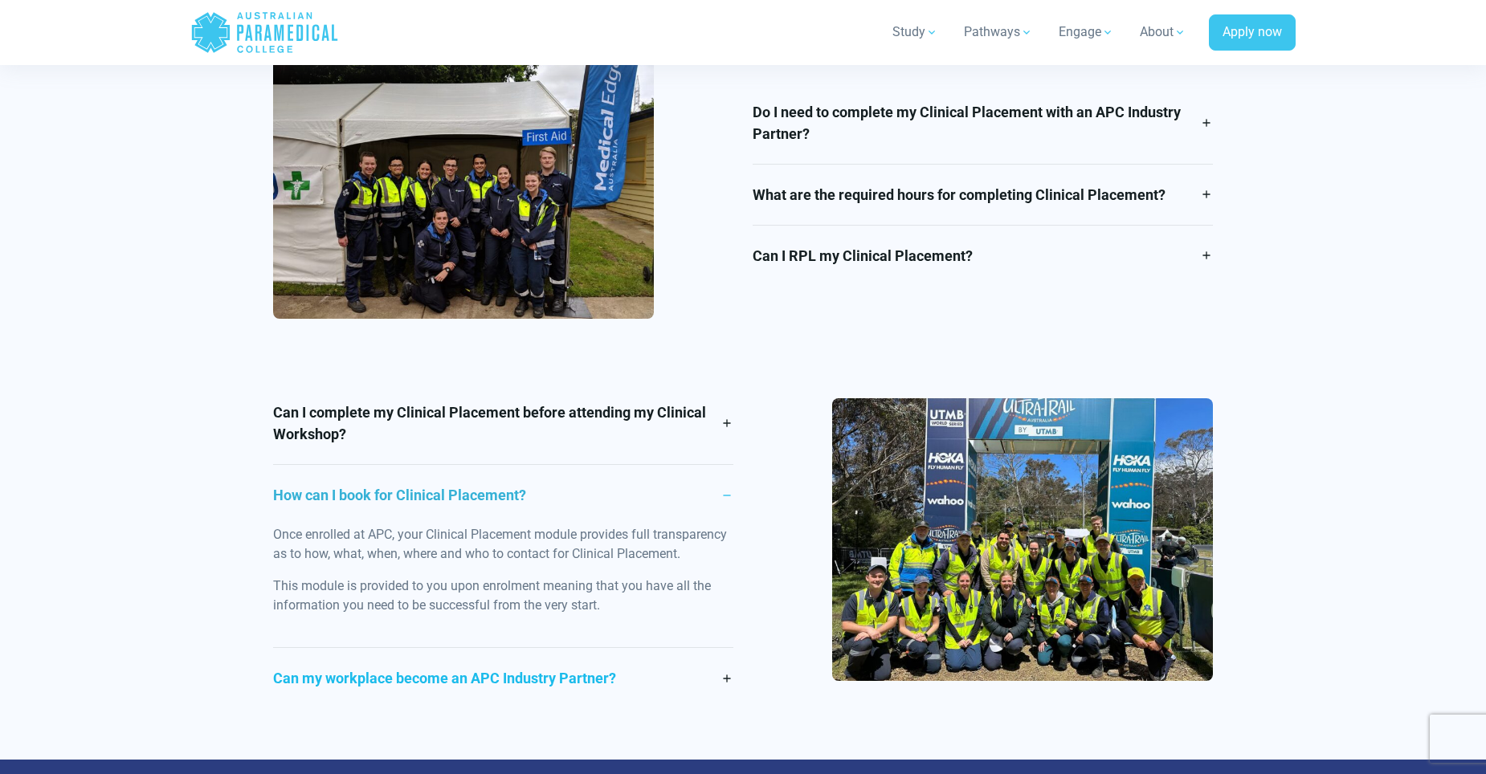
click at [724, 648] on link "Can my workplace become an APC Industry Partner?" at bounding box center [503, 678] width 460 height 60
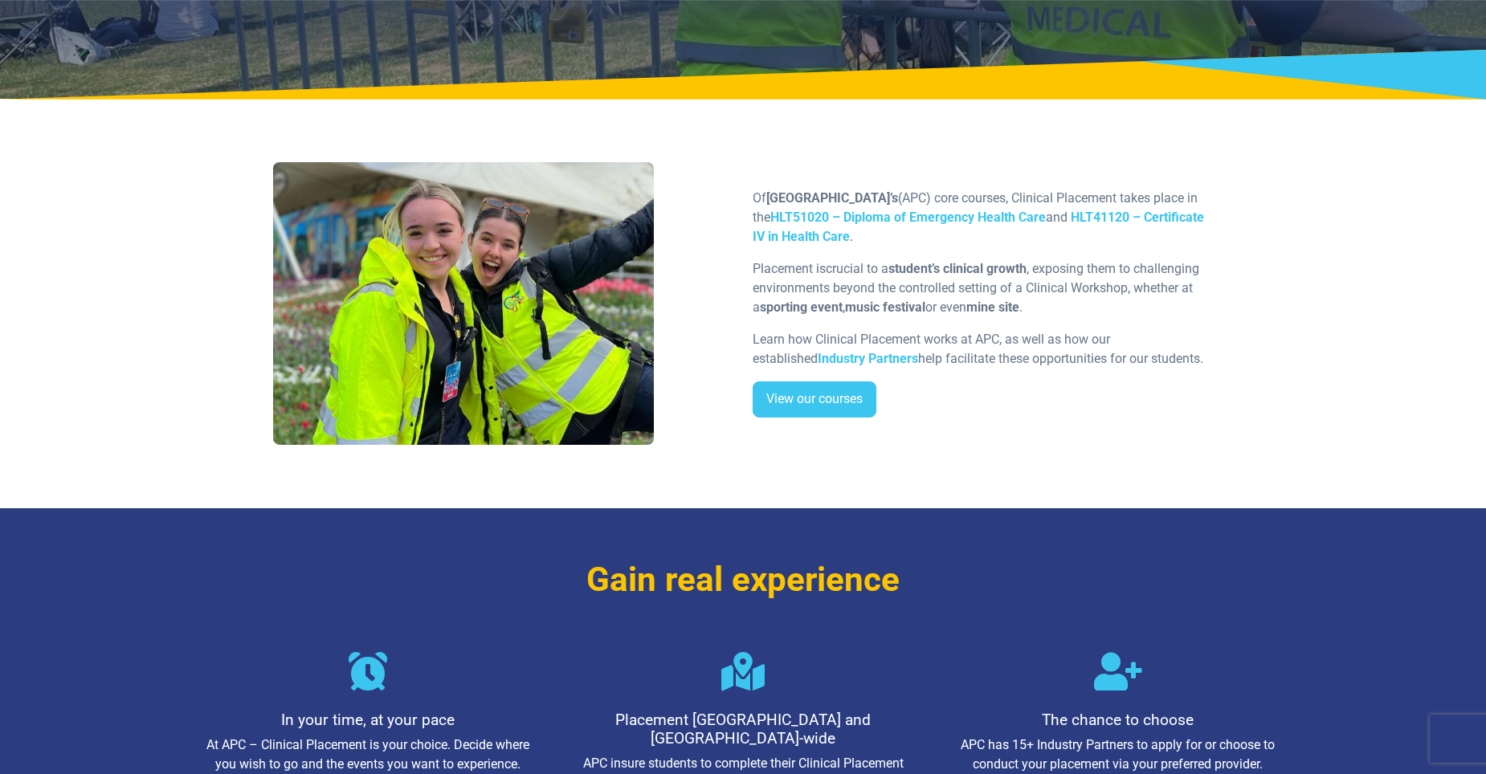
scroll to position [0, 0]
